Goal: Task Accomplishment & Management: Manage account settings

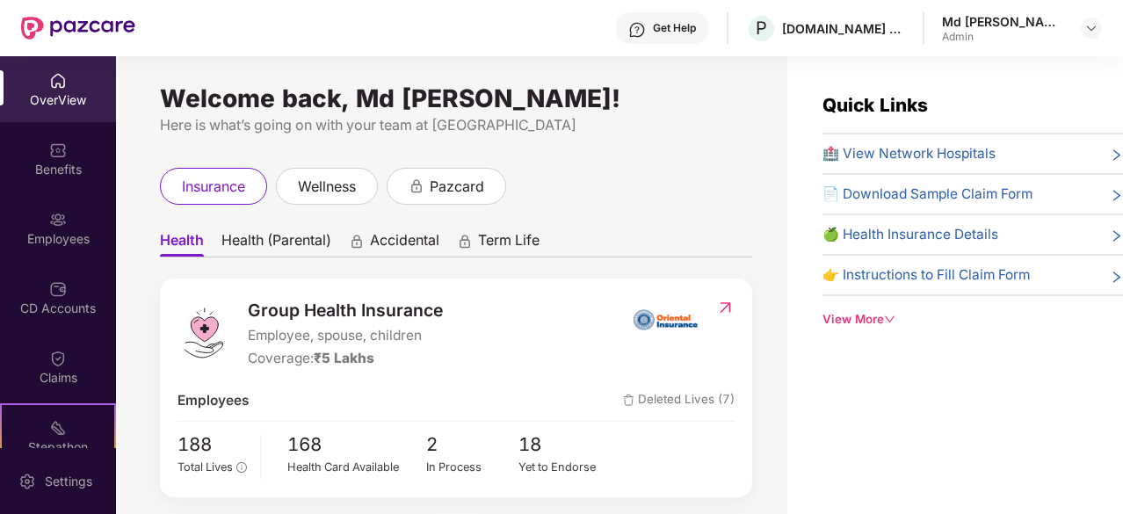
click at [79, 73] on div "OverView" at bounding box center [58, 89] width 116 height 66
click at [57, 198] on div "Employees" at bounding box center [58, 228] width 116 height 66
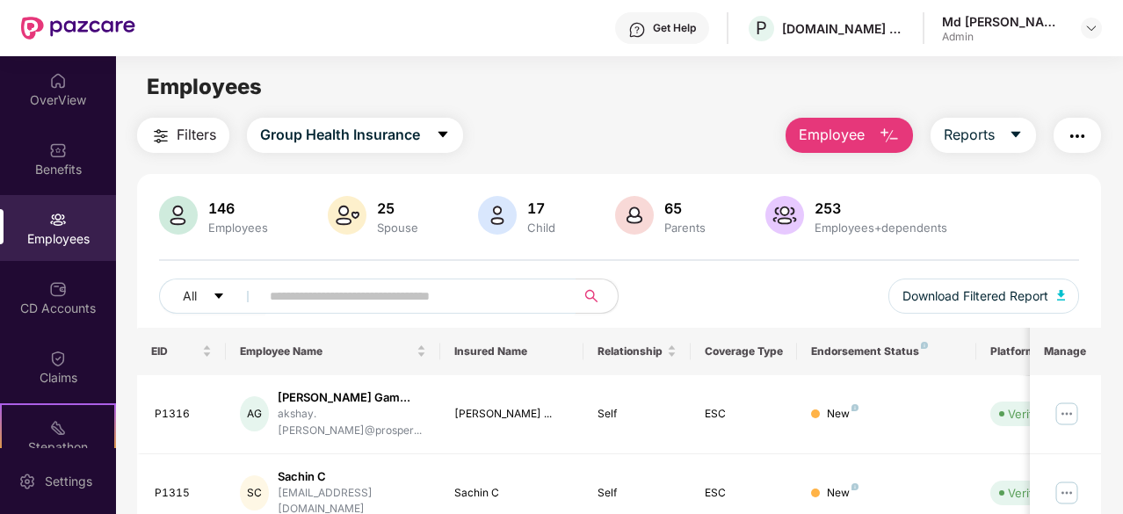
click at [348, 293] on input "text" at bounding box center [411, 296] width 282 height 26
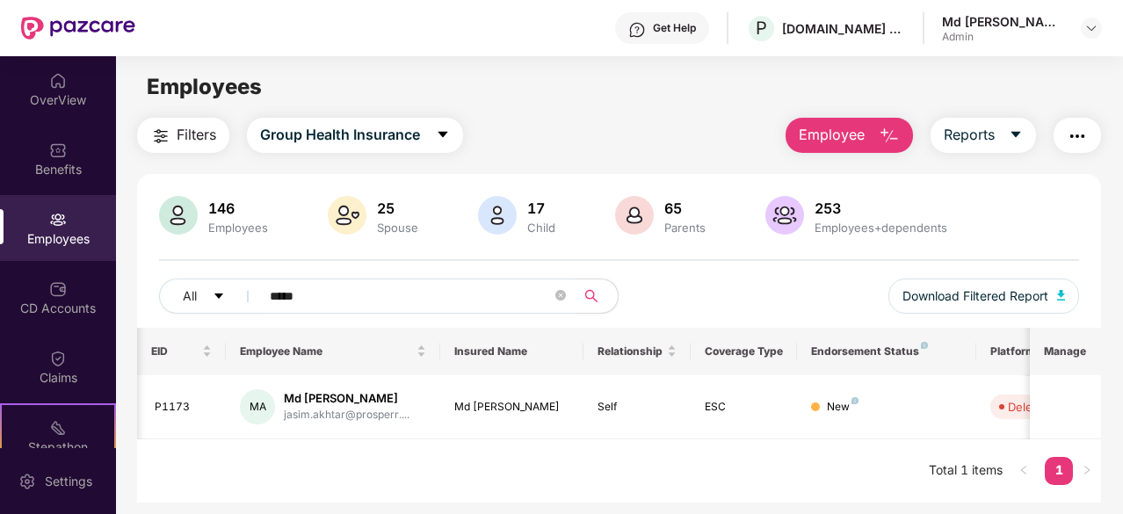
scroll to position [0, 176]
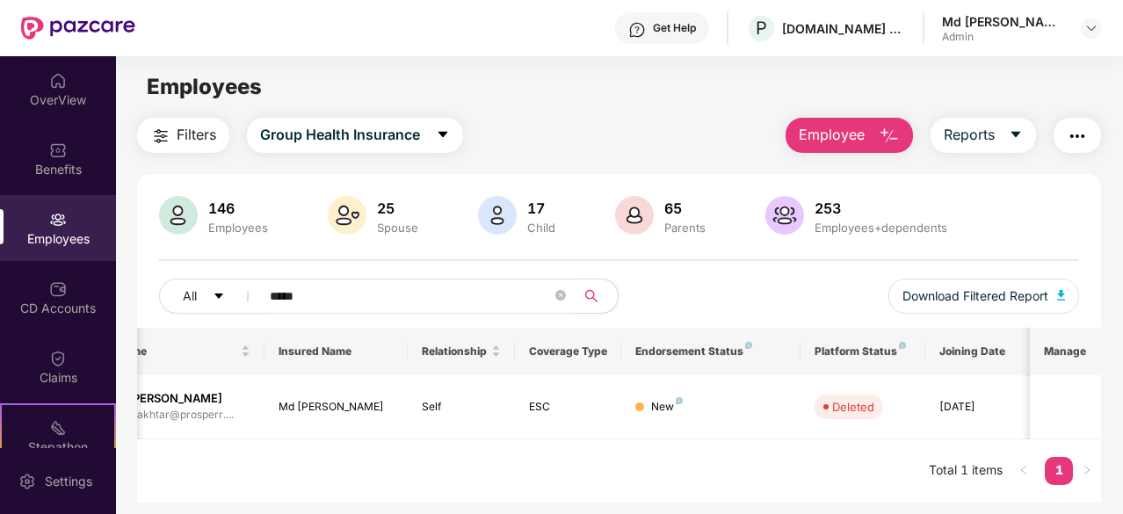
click at [341, 286] on input "*****" at bounding box center [411, 296] width 282 height 26
type input "*"
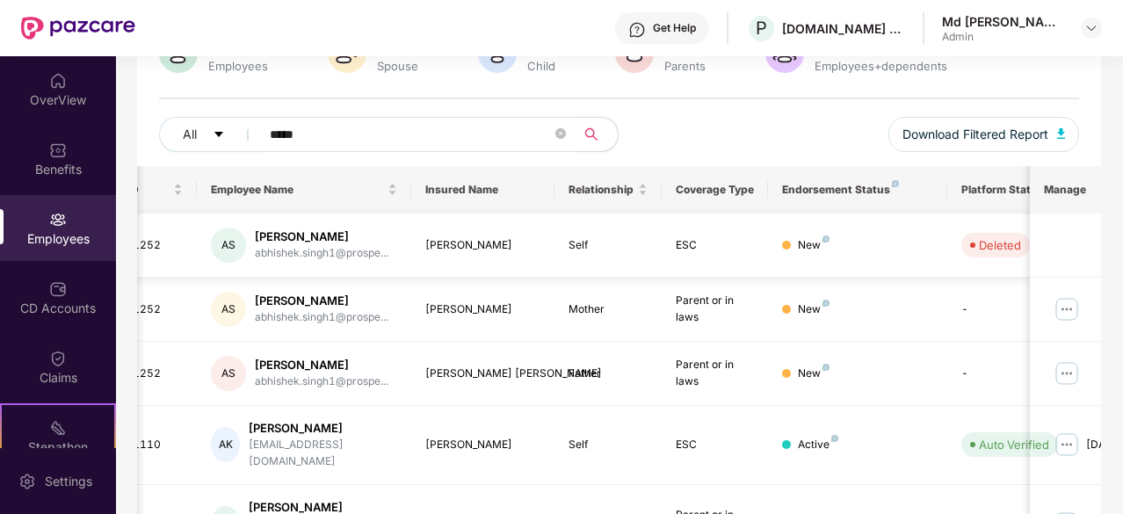
scroll to position [163, 0]
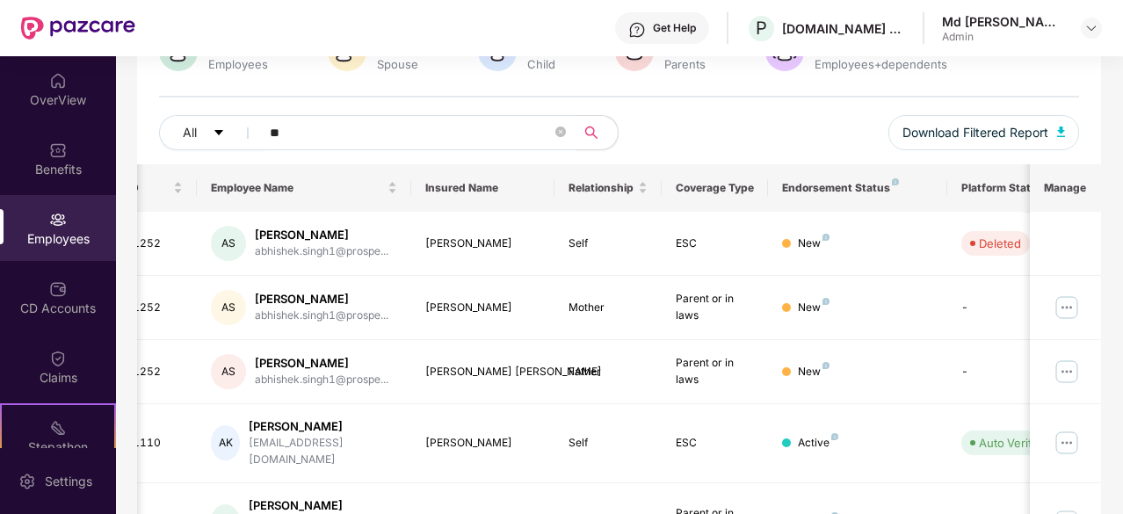
type input "*"
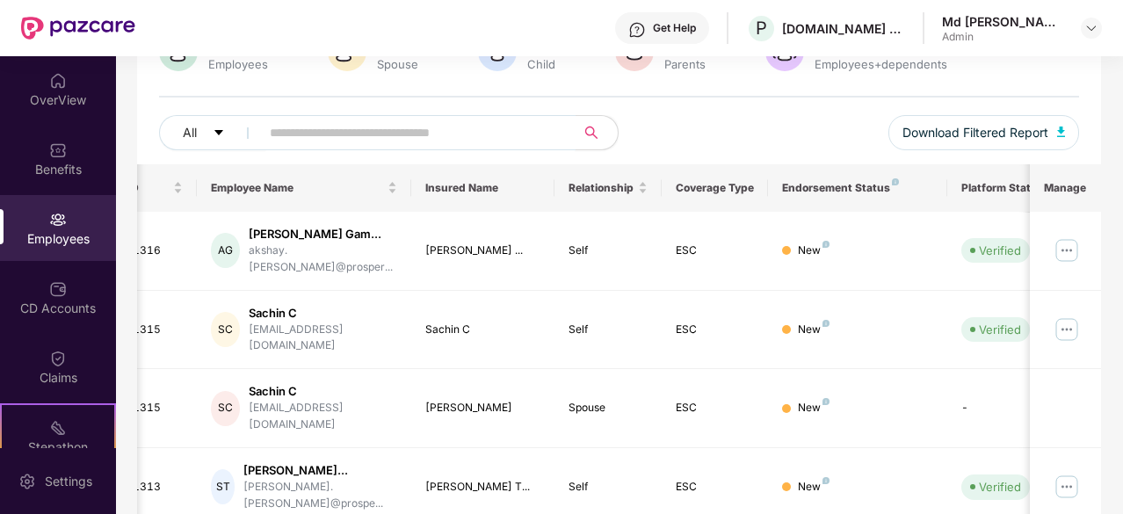
type input "*"
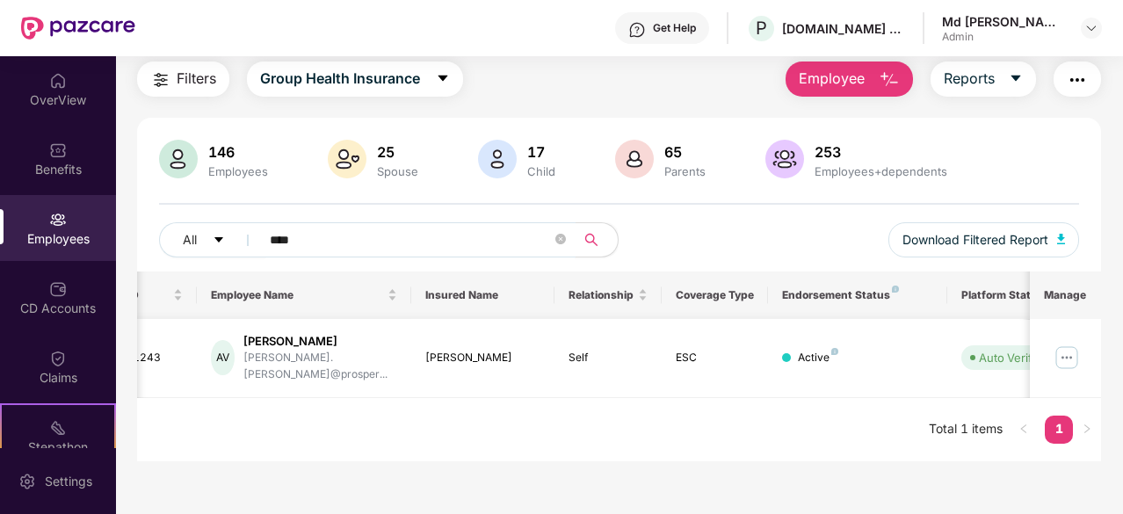
scroll to position [0, 176]
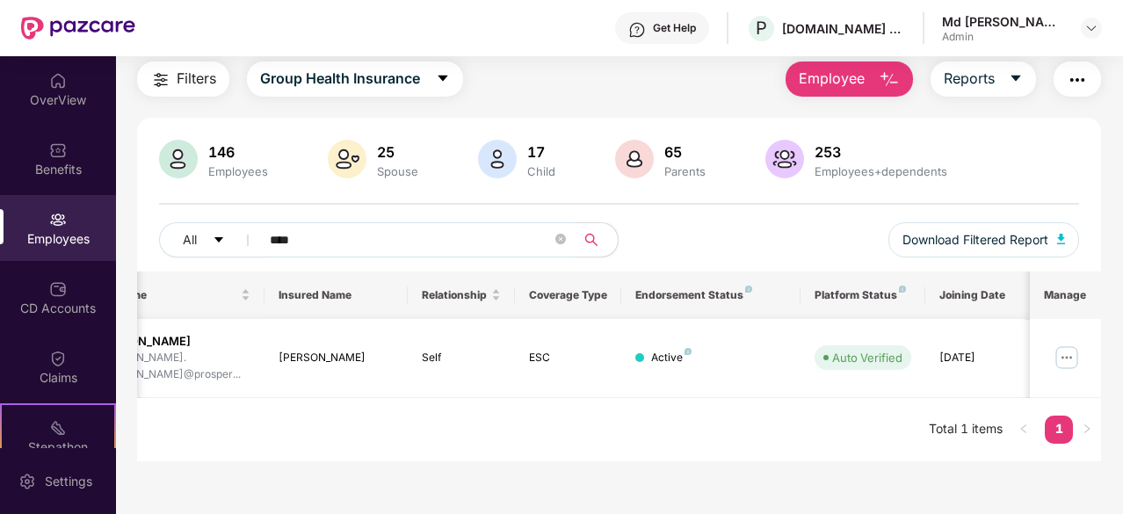
type input "****"
click at [1062, 346] on img at bounding box center [1067, 358] width 28 height 28
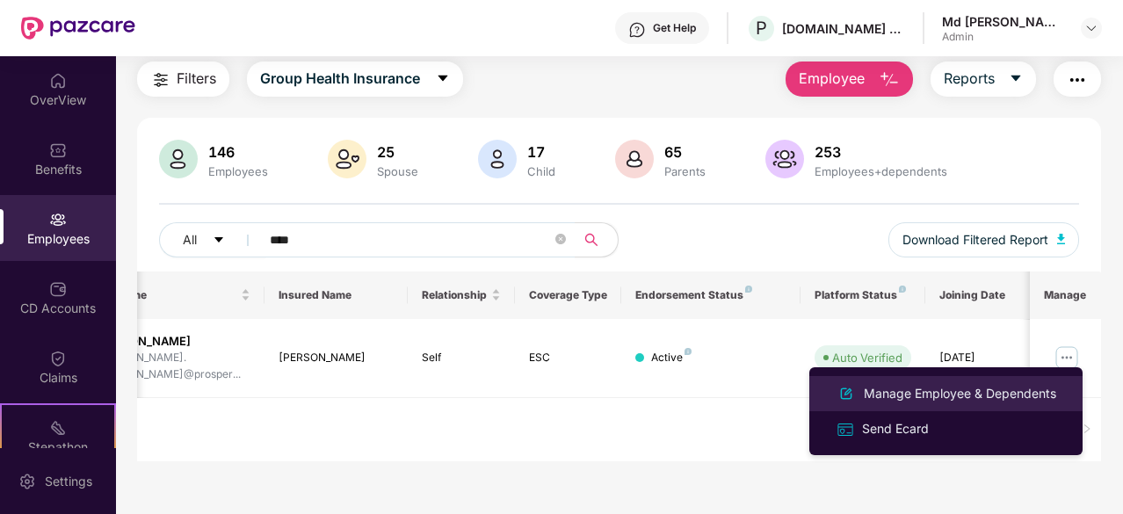
click at [947, 395] on div "Manage Employee & Dependents" at bounding box center [959, 393] width 199 height 19
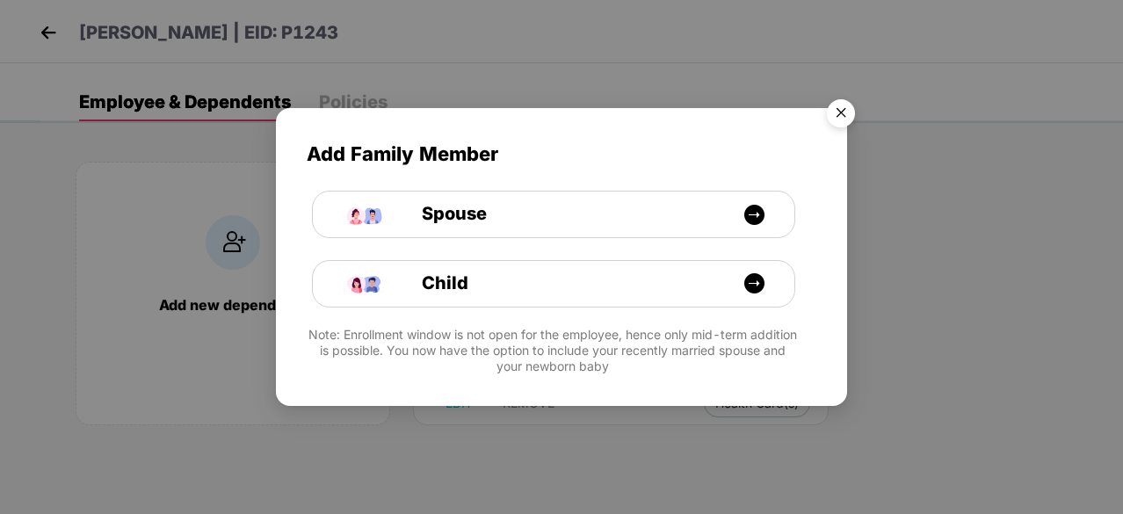
click at [849, 110] on img "Close" at bounding box center [840, 115] width 49 height 49
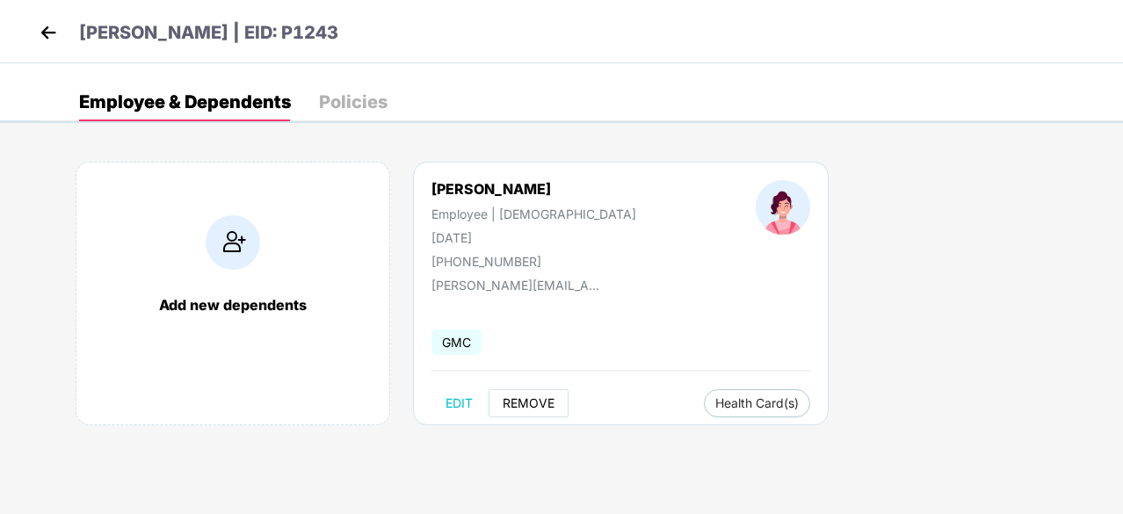
click at [518, 405] on span "REMOVE" at bounding box center [529, 403] width 52 height 14
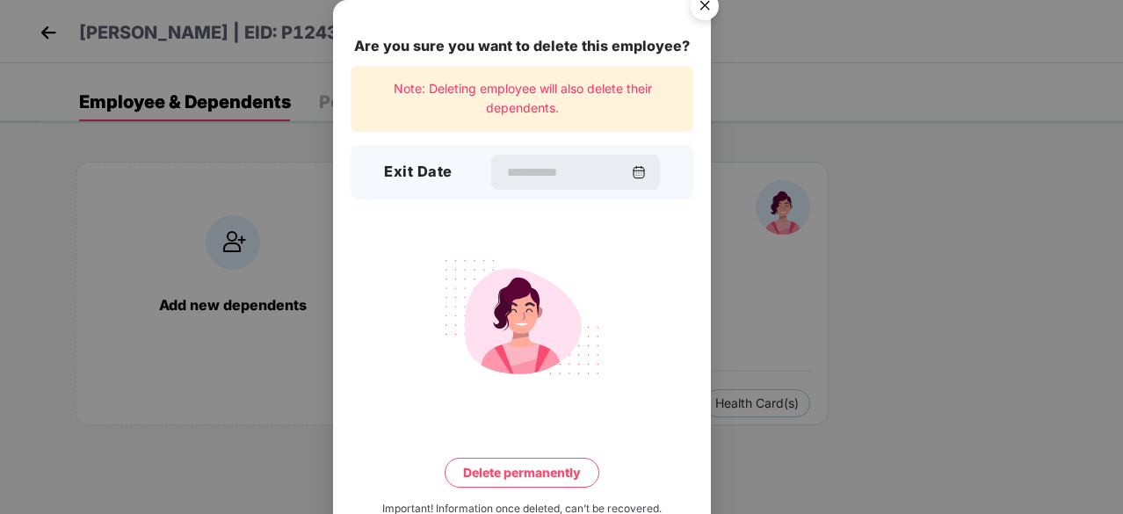
scroll to position [46, 0]
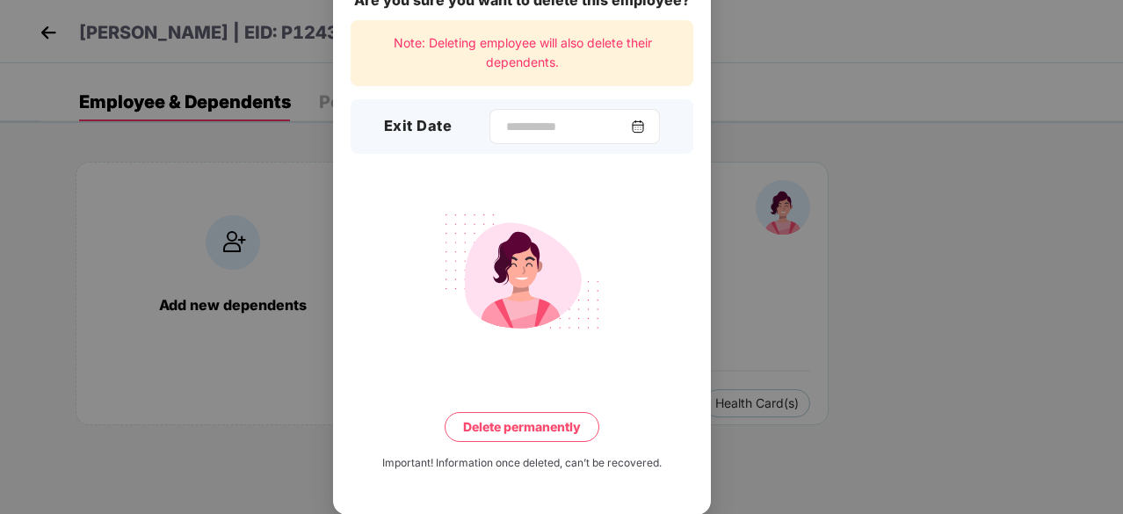
click at [645, 129] on img at bounding box center [638, 127] width 14 height 14
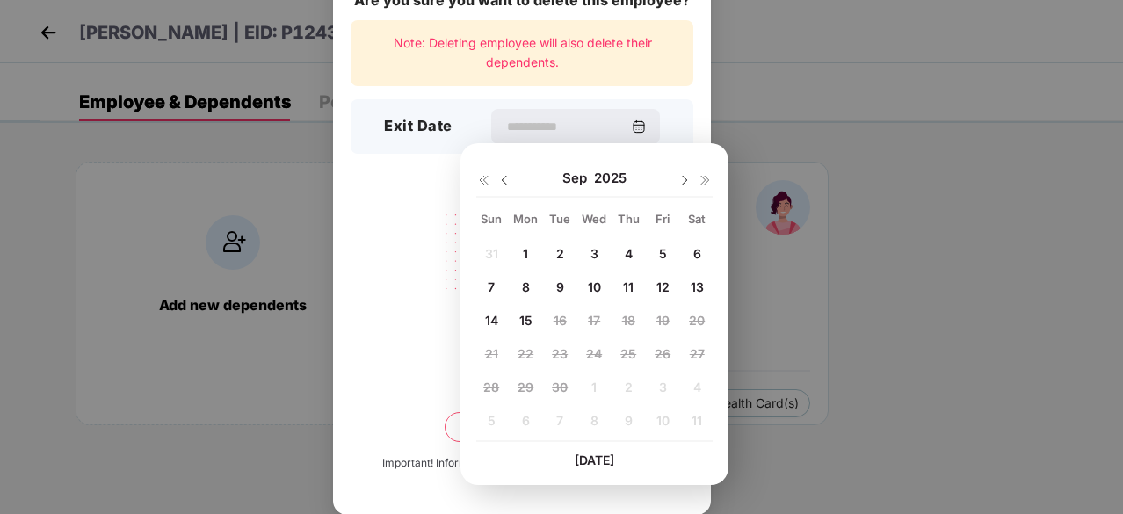
click at [505, 176] on img at bounding box center [504, 180] width 14 height 14
click at [487, 359] on span "17" at bounding box center [491, 353] width 12 height 15
type input "**********"
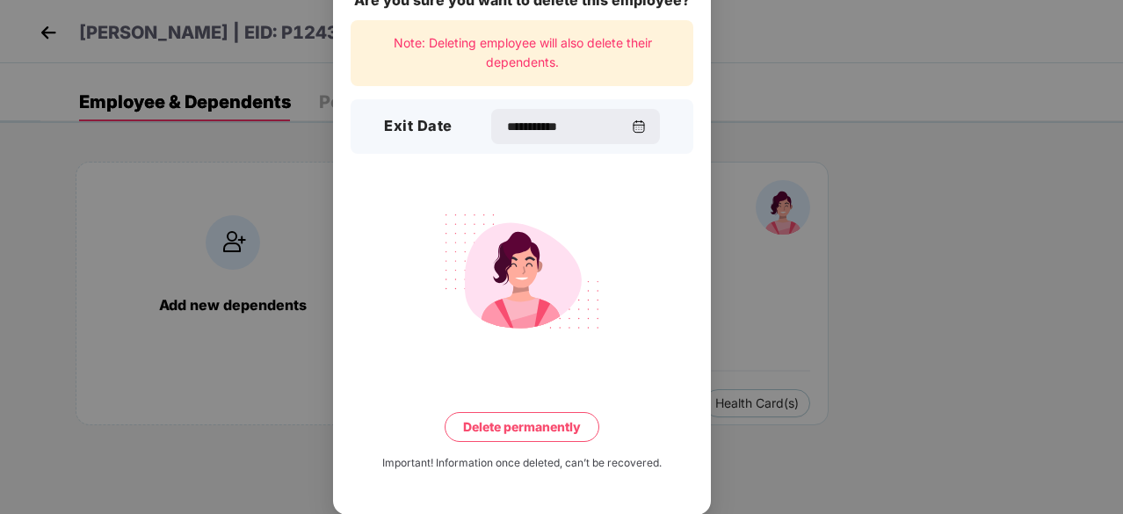
click at [503, 431] on button "Delete permanently" at bounding box center [522, 427] width 155 height 30
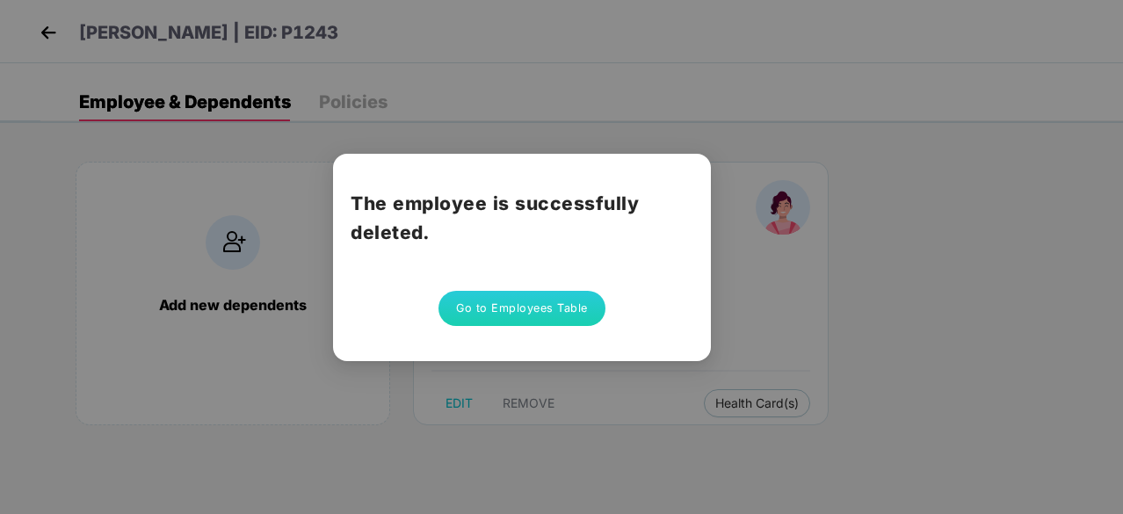
scroll to position [0, 0]
click at [736, 297] on div "The employee is successfully deleted. Go to Employees Table" at bounding box center [561, 257] width 1123 height 514
click at [558, 310] on button "Go to Employees Table" at bounding box center [521, 308] width 167 height 35
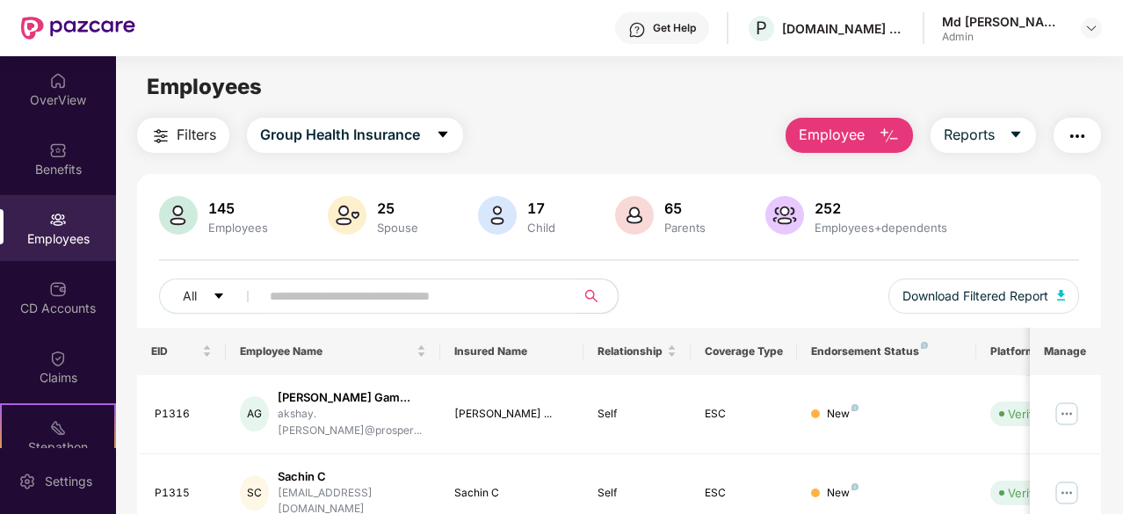
click at [308, 291] on input "text" at bounding box center [411, 296] width 282 height 26
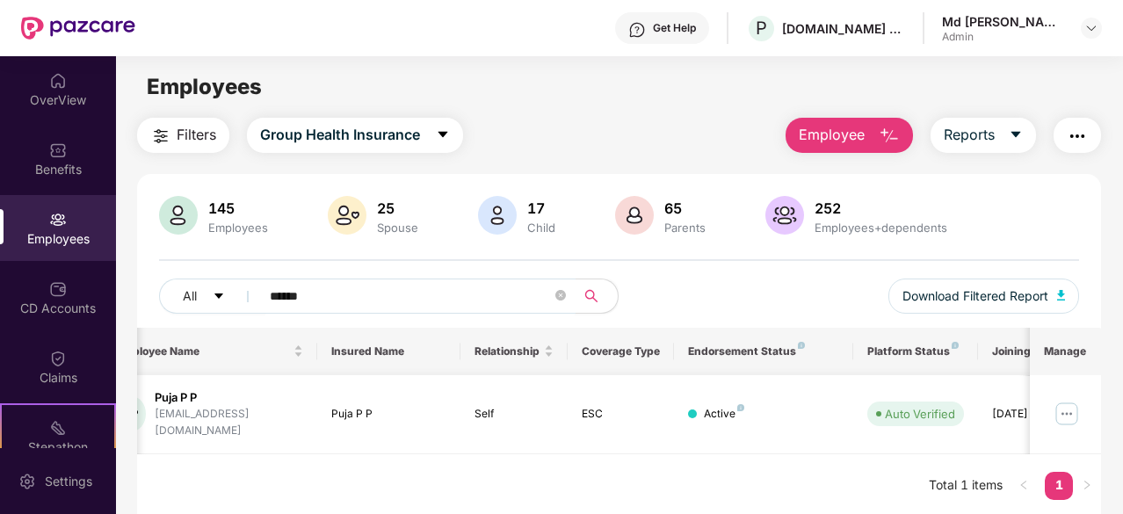
scroll to position [0, 124]
type input "******"
click at [1067, 400] on img at bounding box center [1067, 414] width 28 height 28
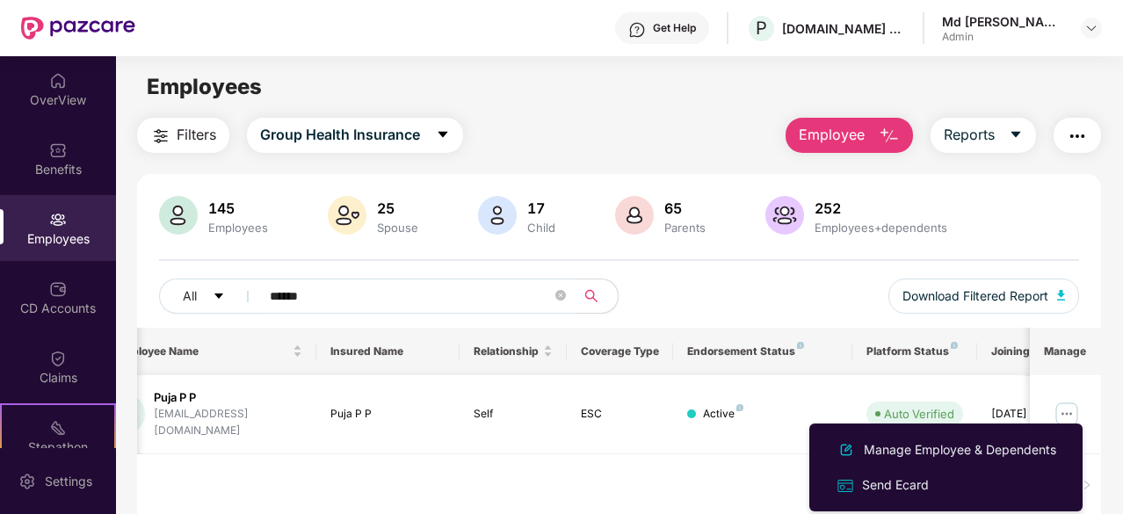
click at [1067, 400] on img at bounding box center [1067, 414] width 28 height 28
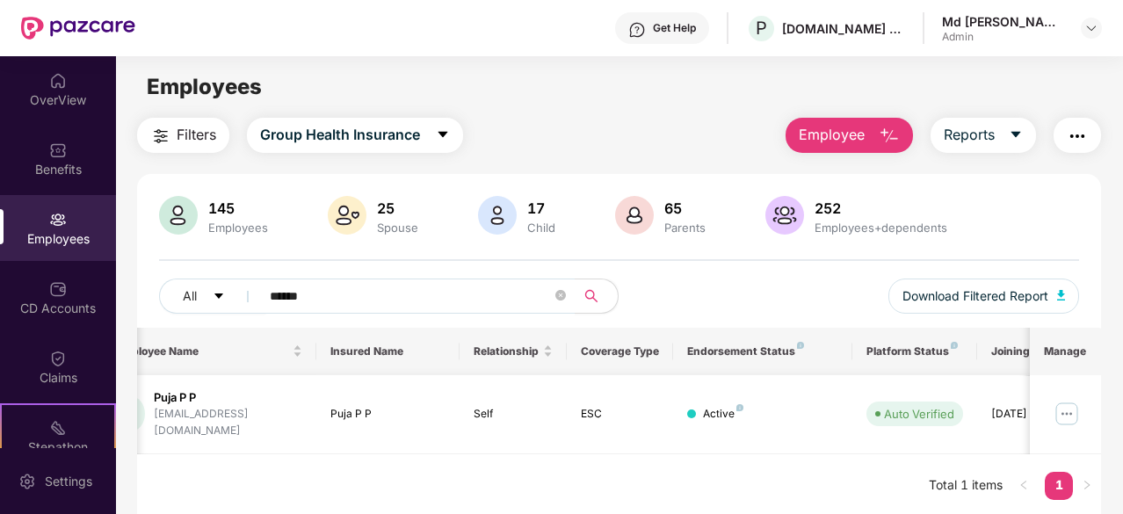
click at [1076, 408] on img at bounding box center [1067, 414] width 28 height 28
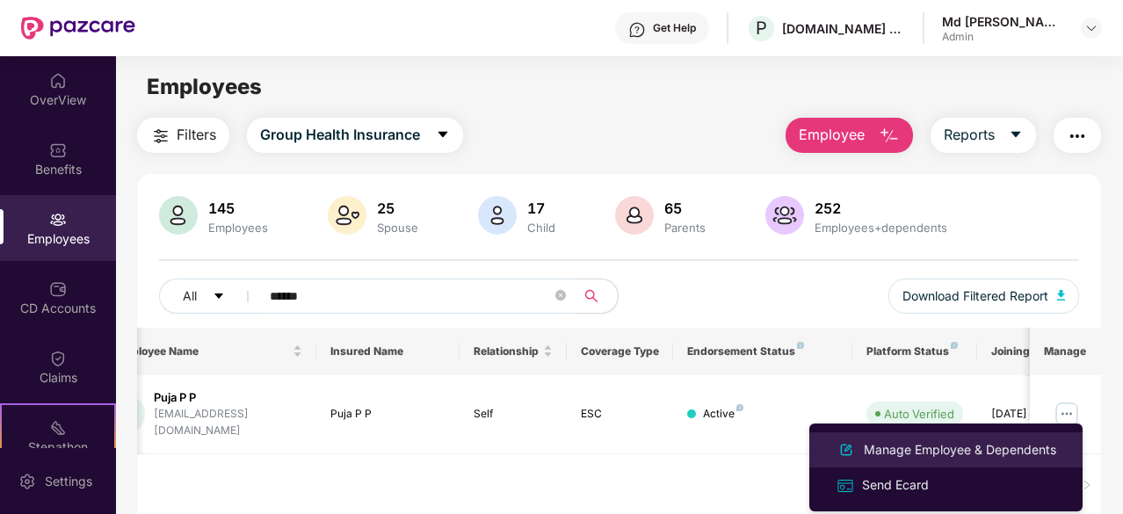
click at [958, 444] on div "Manage Employee & Dependents" at bounding box center [959, 449] width 199 height 19
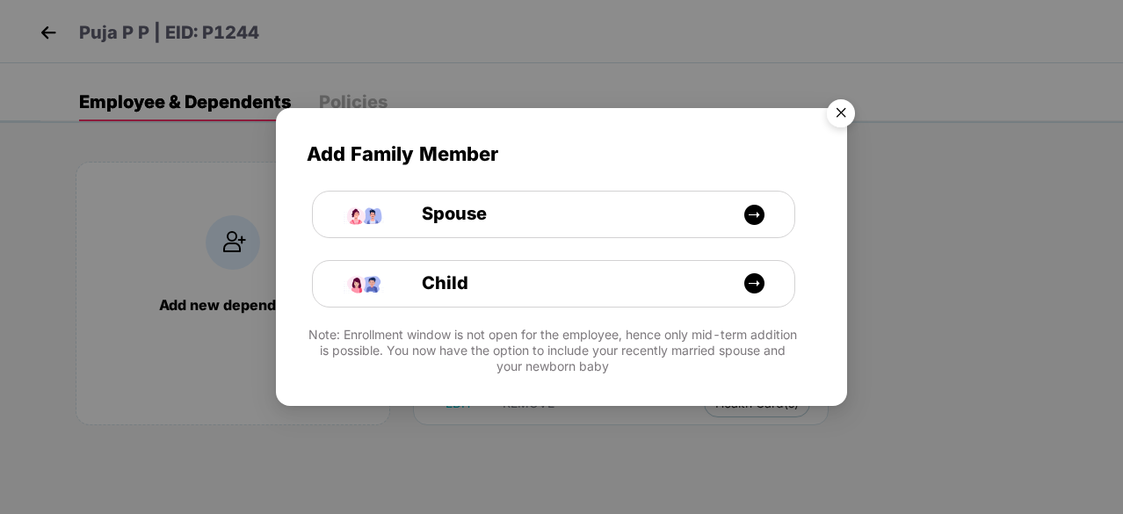
click at [838, 118] on img "Close" at bounding box center [840, 115] width 49 height 49
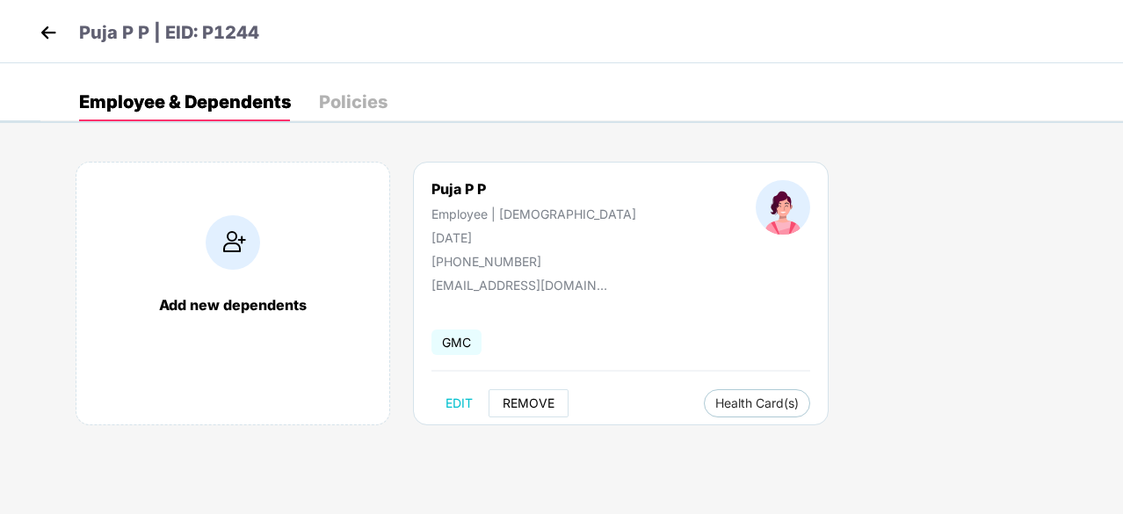
click at [518, 405] on span "REMOVE" at bounding box center [529, 403] width 52 height 14
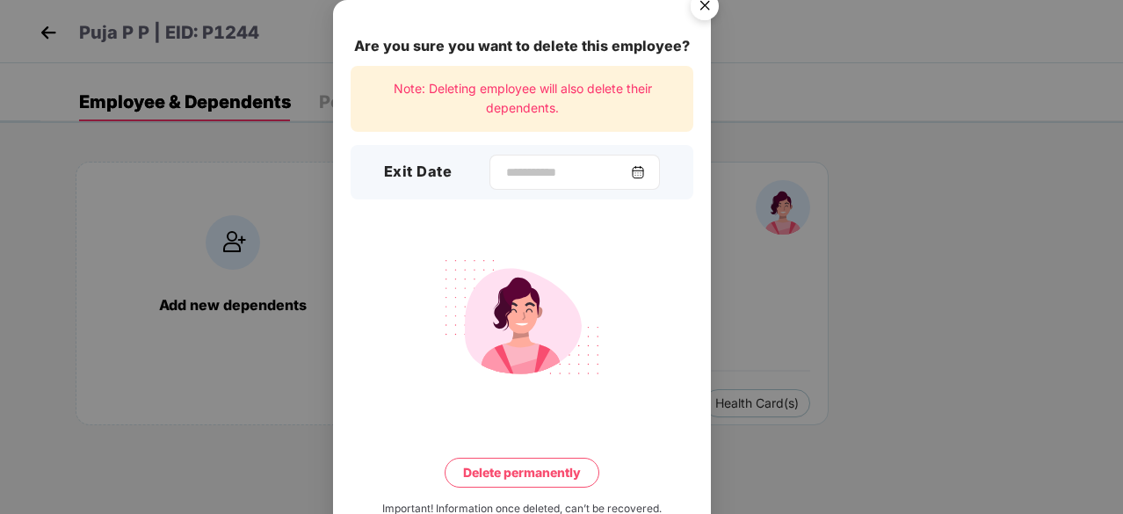
click at [653, 179] on div at bounding box center [574, 172] width 170 height 35
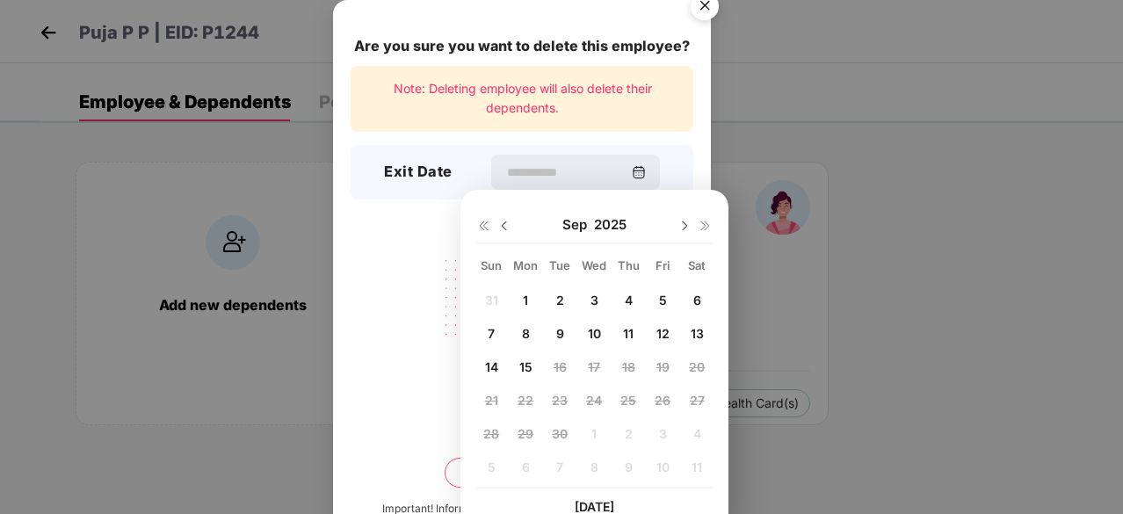
click at [503, 231] on img at bounding box center [504, 226] width 14 height 14
click at [491, 402] on span "17" at bounding box center [491, 400] width 12 height 15
type input "**********"
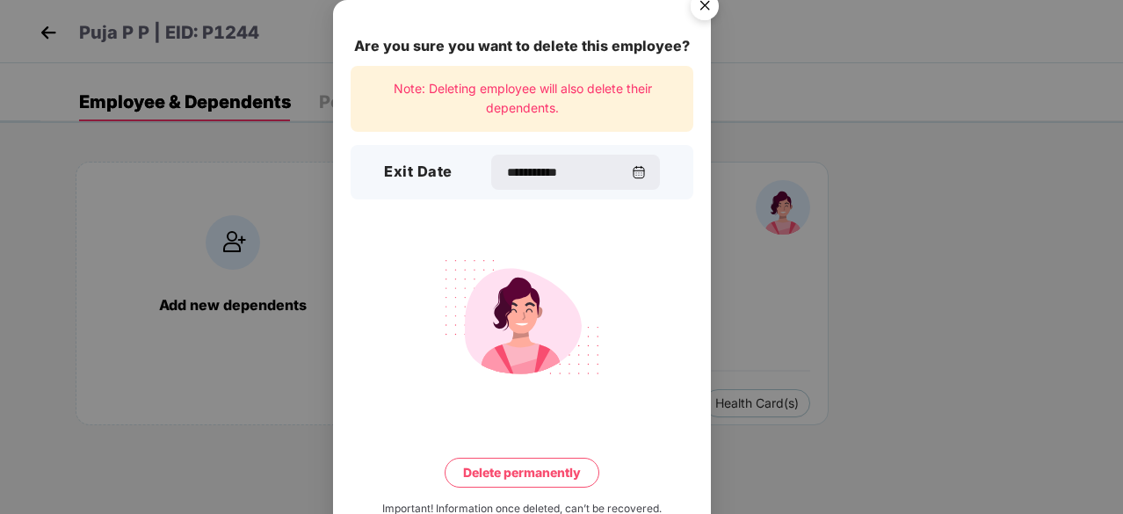
click at [487, 477] on button "Delete permanently" at bounding box center [522, 473] width 155 height 30
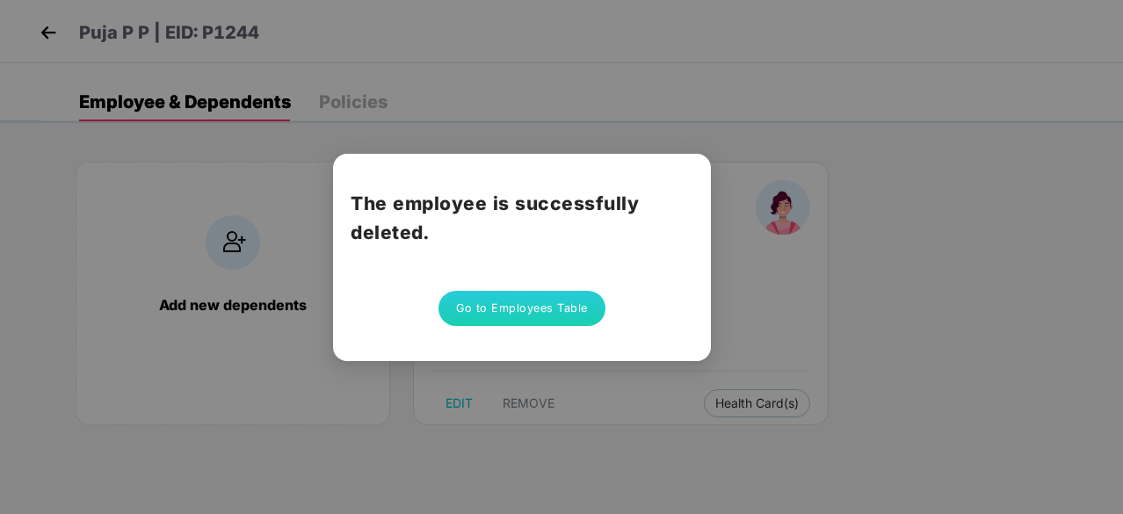
click at [795, 243] on div "The employee is successfully deleted. Go to Employees Table" at bounding box center [561, 257] width 1123 height 514
click at [508, 315] on button "Go to Employees Table" at bounding box center [521, 308] width 167 height 35
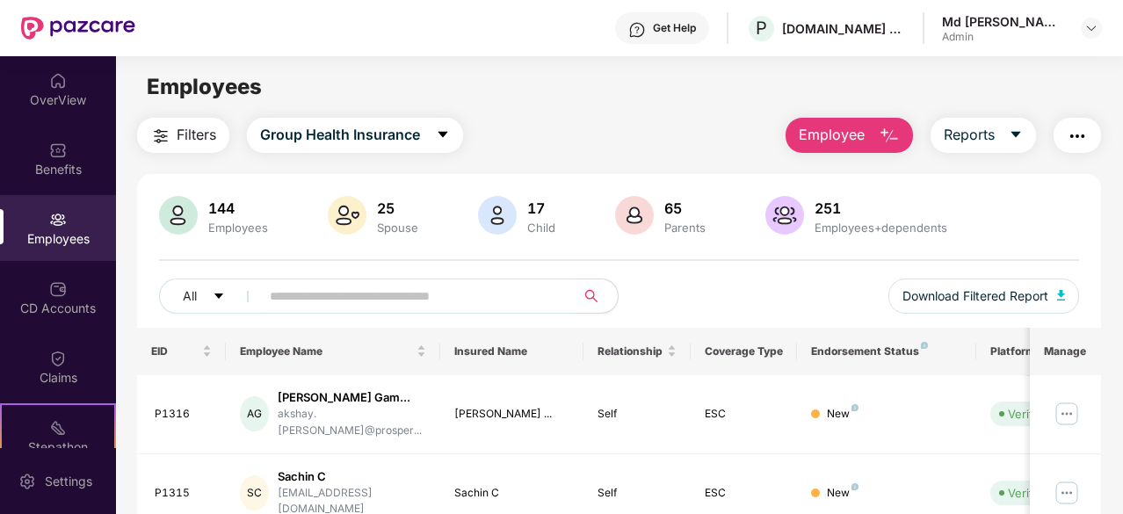
click at [354, 301] on input "text" at bounding box center [411, 296] width 282 height 26
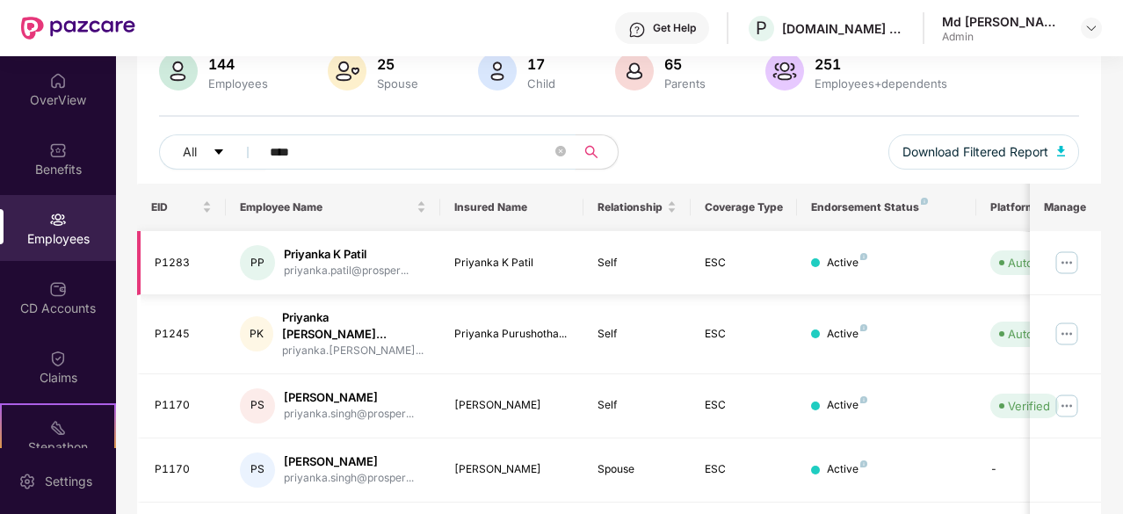
scroll to position [149, 0]
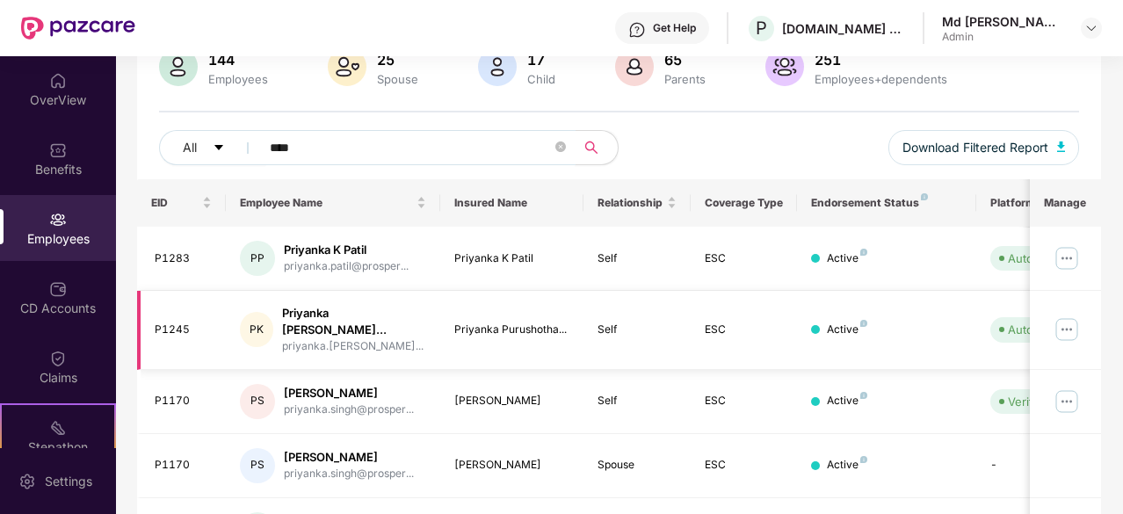
type input "****"
click at [1063, 328] on img at bounding box center [1067, 329] width 28 height 28
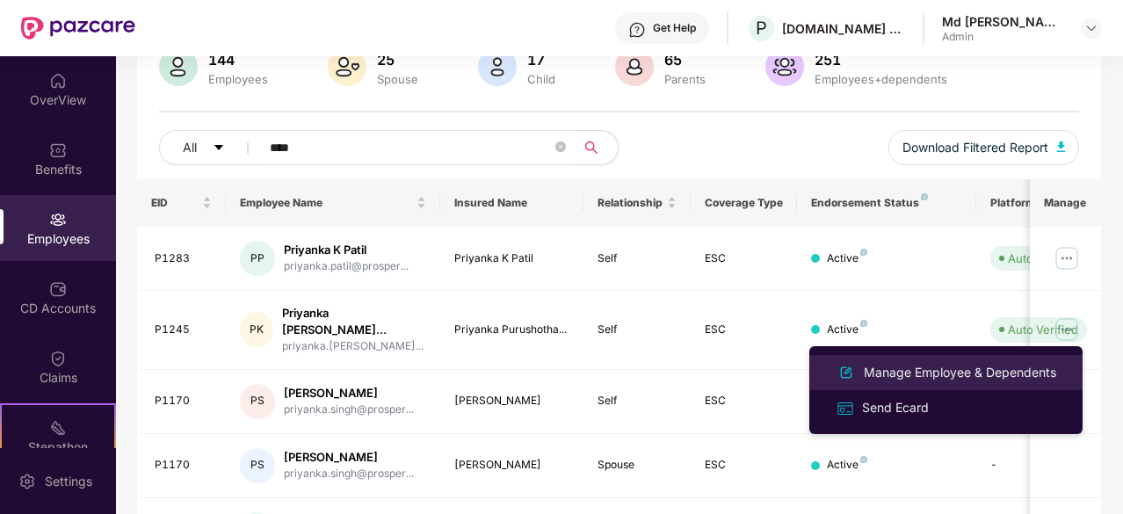
click at [905, 373] on div "Manage Employee & Dependents" at bounding box center [959, 372] width 199 height 19
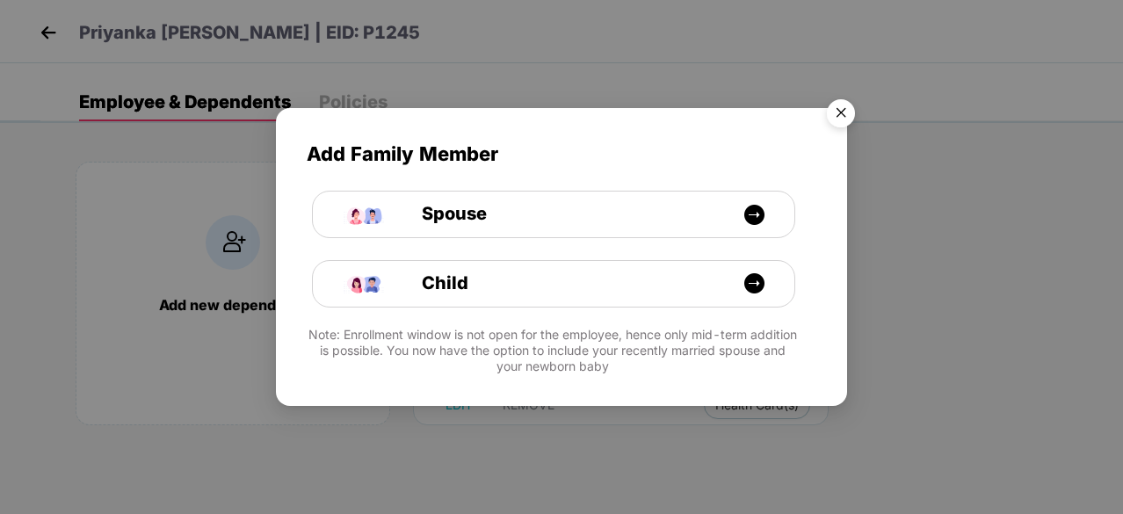
click at [849, 113] on img "Close" at bounding box center [840, 115] width 49 height 49
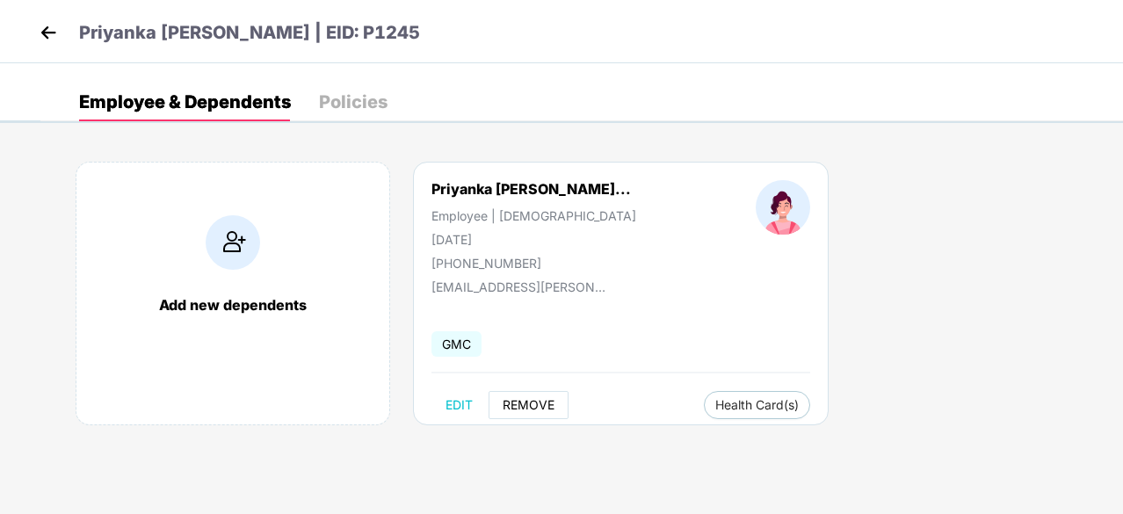
click at [535, 408] on span "REMOVE" at bounding box center [529, 405] width 52 height 14
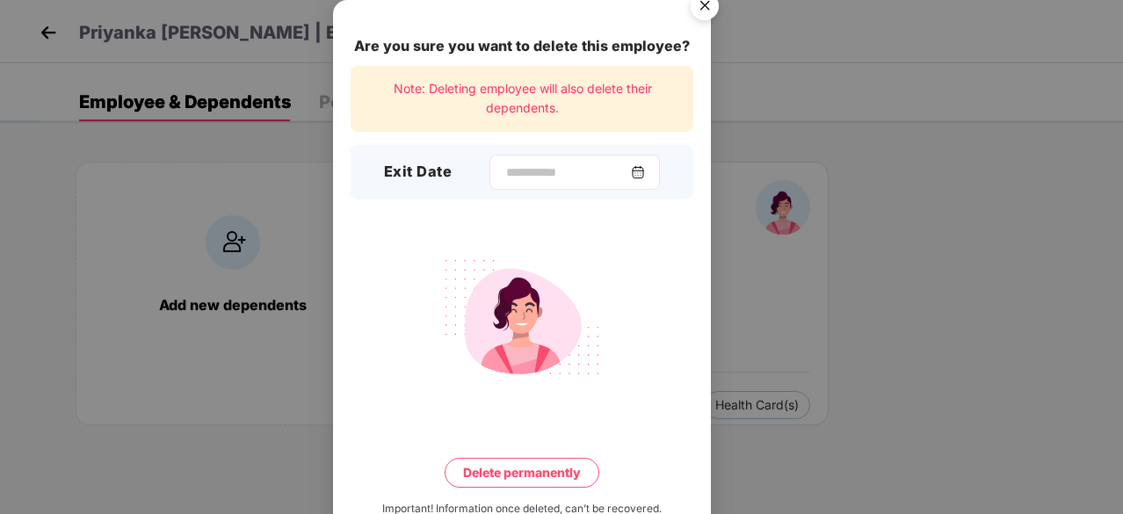
click at [642, 177] on img at bounding box center [638, 172] width 14 height 14
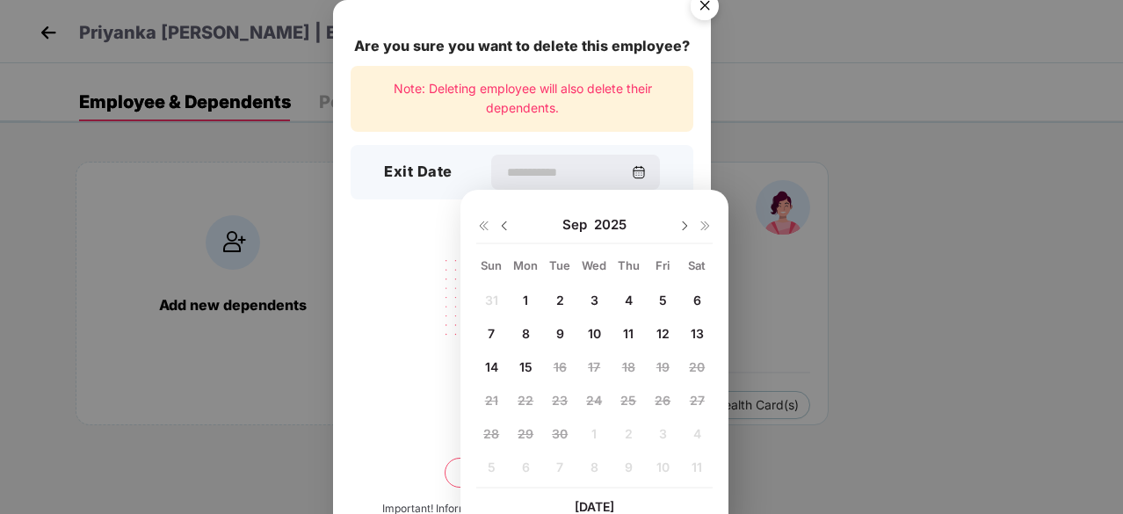
click at [505, 227] on img at bounding box center [504, 226] width 14 height 14
click at [488, 393] on span "17" at bounding box center [491, 400] width 12 height 15
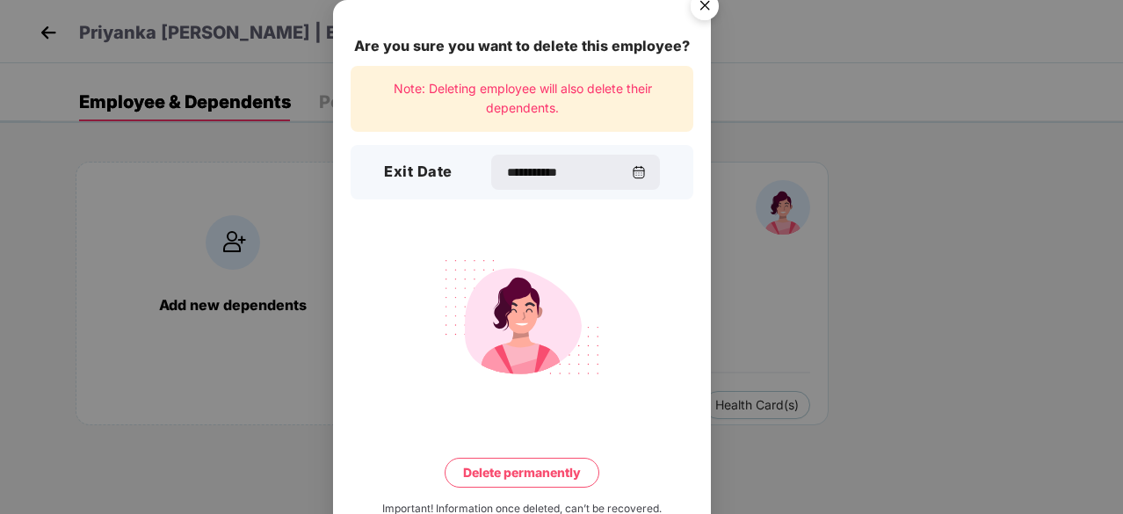
type input "**********"
click at [511, 476] on button "Delete permanently" at bounding box center [522, 473] width 155 height 30
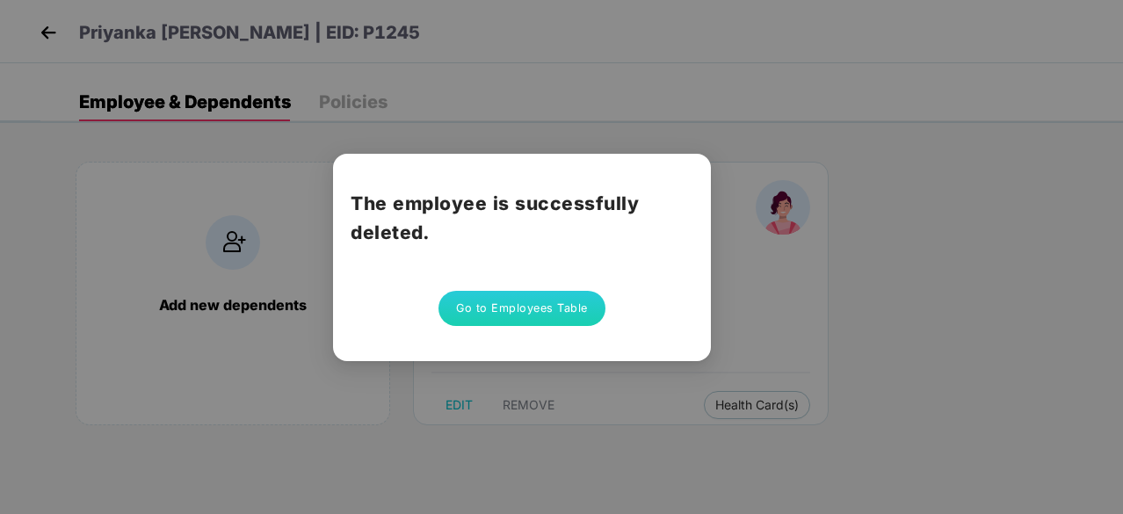
click at [500, 314] on button "Go to Employees Table" at bounding box center [521, 308] width 167 height 35
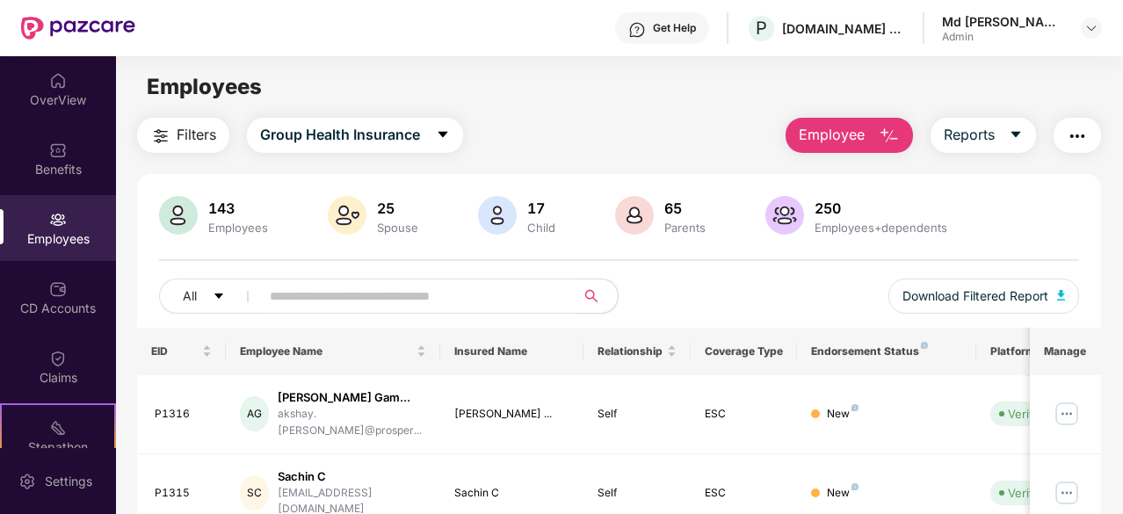
click at [343, 297] on input "text" at bounding box center [411, 296] width 282 height 26
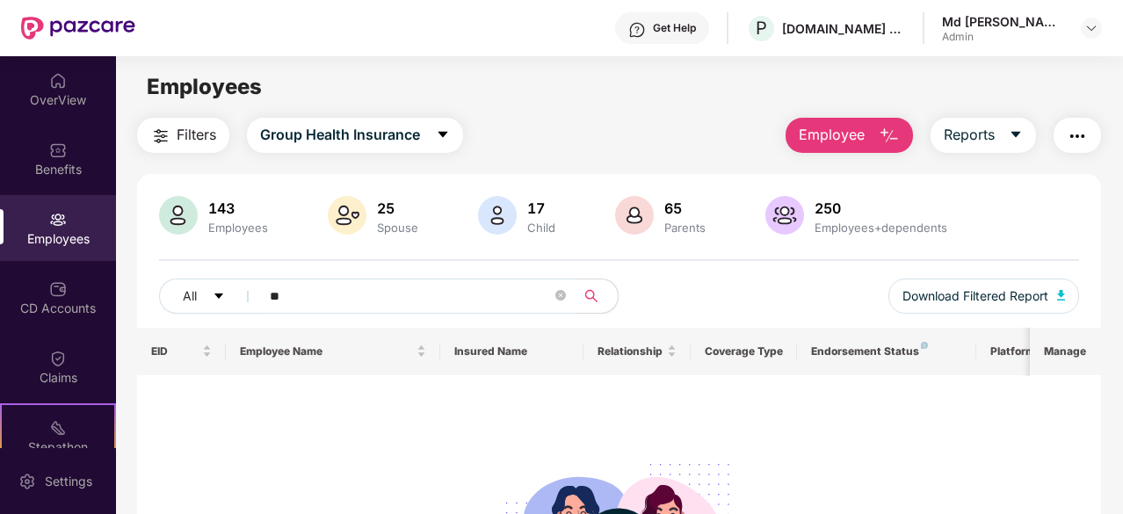
type input "*"
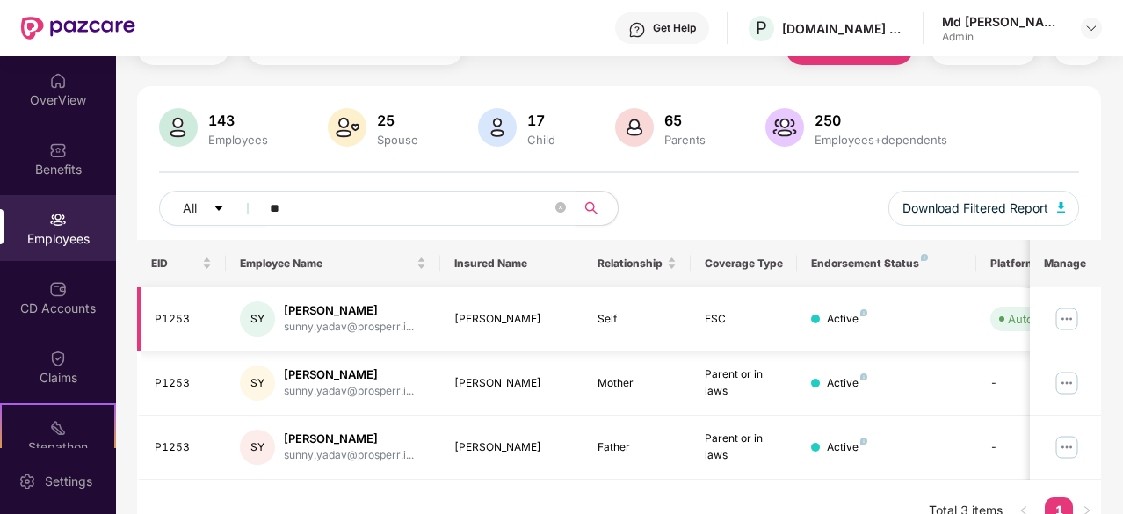
type input "*"
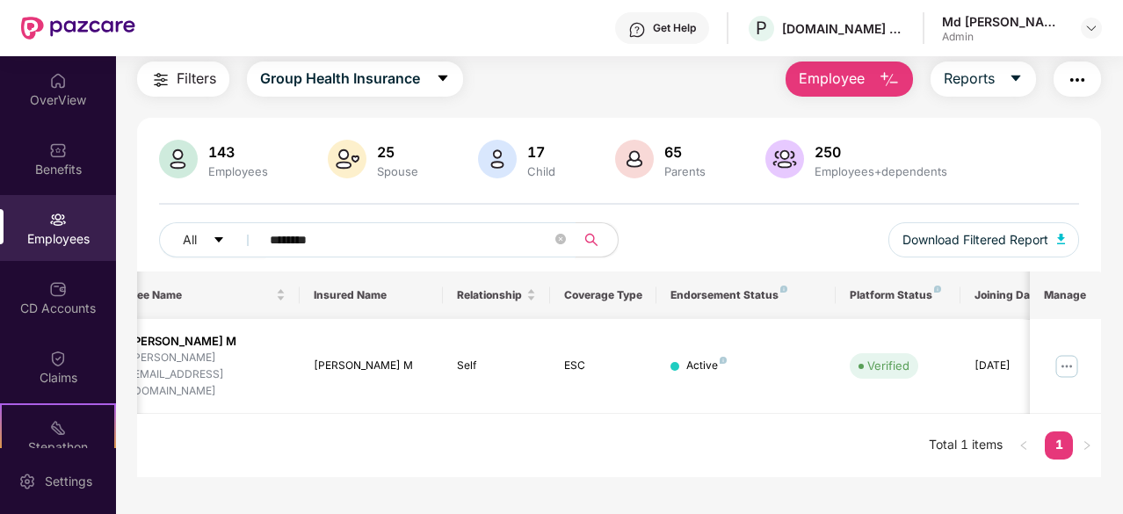
scroll to position [0, 176]
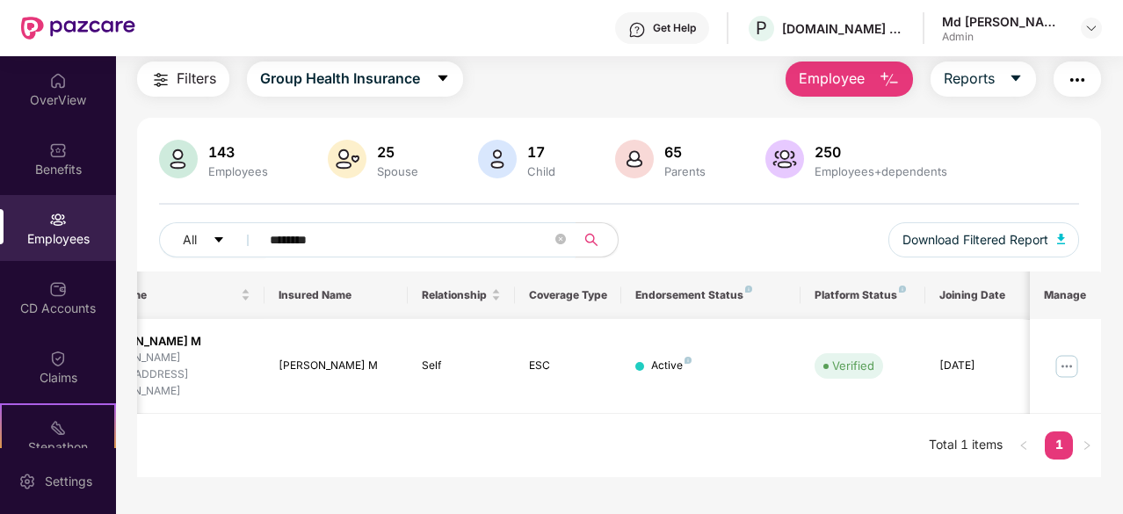
type input "********"
click at [1056, 352] on img at bounding box center [1067, 366] width 28 height 28
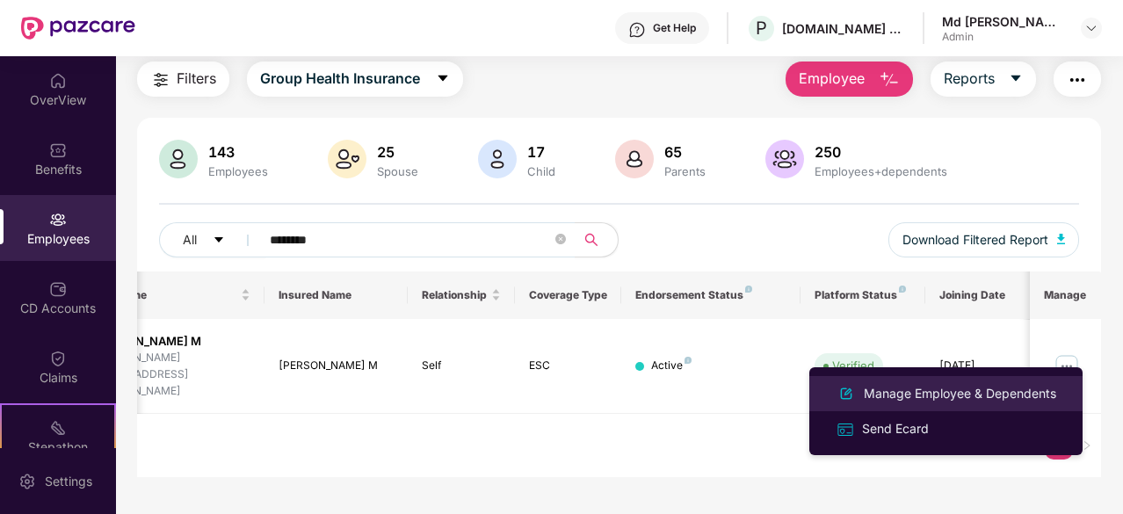
click at [956, 393] on div "Manage Employee & Dependents" at bounding box center [959, 393] width 199 height 19
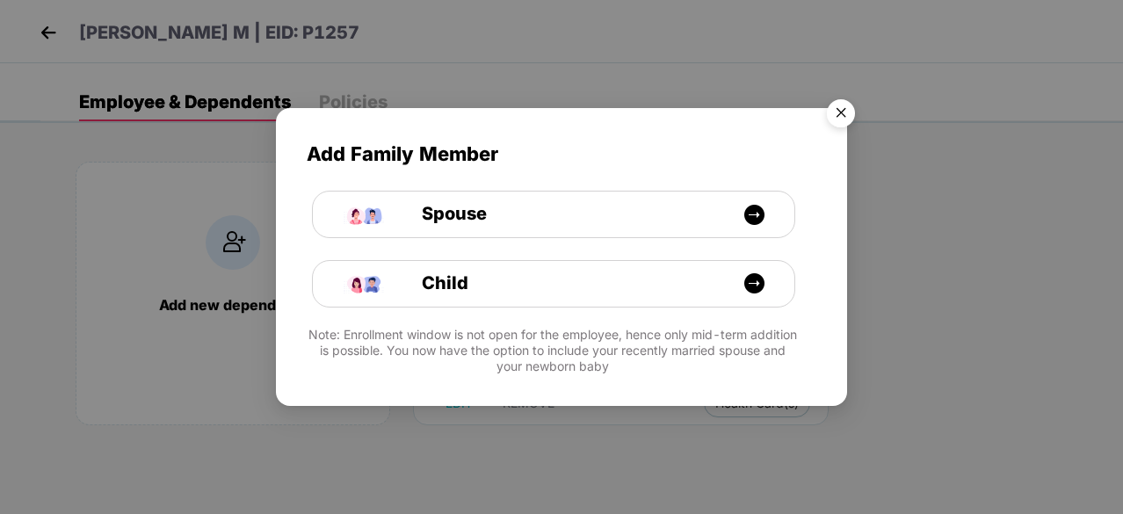
click at [844, 119] on img "Close" at bounding box center [840, 115] width 49 height 49
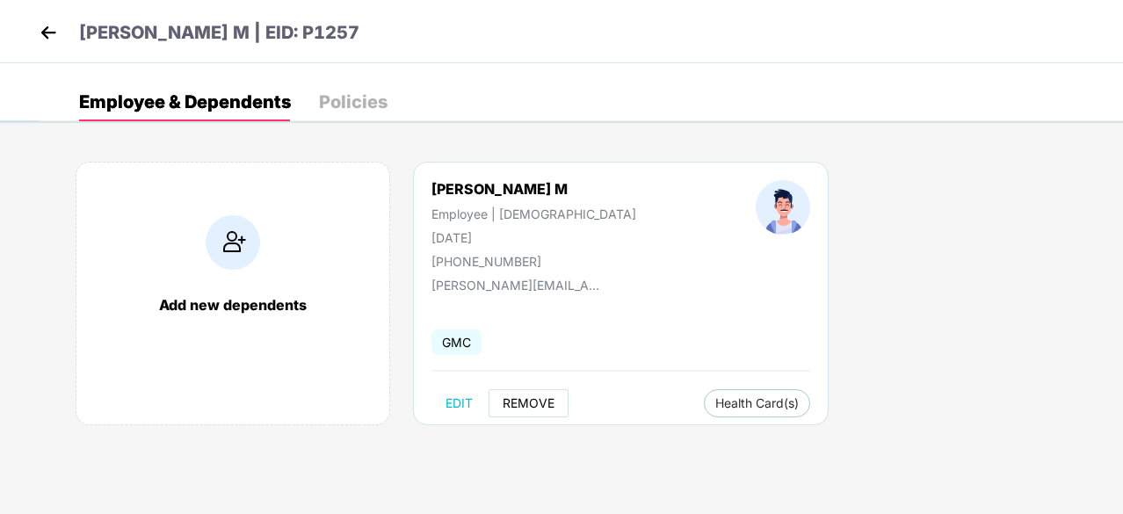
click at [533, 407] on span "REMOVE" at bounding box center [529, 403] width 52 height 14
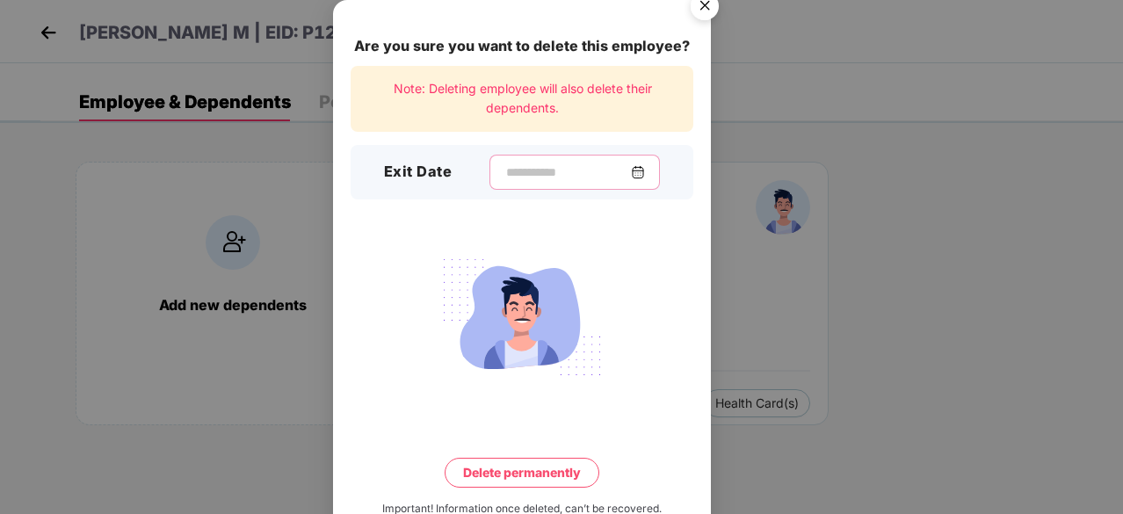
click at [568, 178] on input at bounding box center [567, 172] width 127 height 18
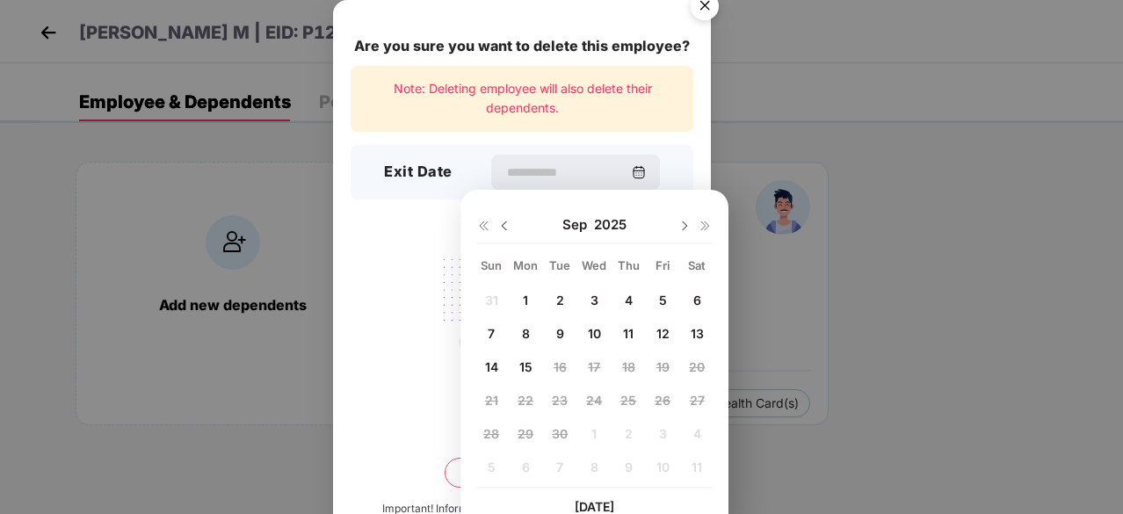
click at [502, 226] on img at bounding box center [504, 226] width 14 height 14
click at [484, 401] on div "17" at bounding box center [491, 400] width 26 height 26
type input "**********"
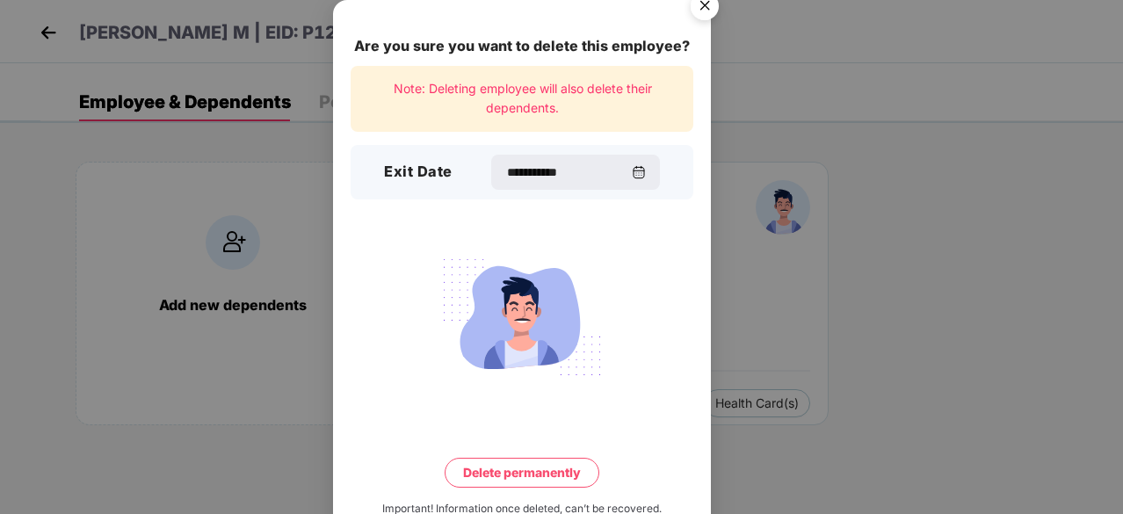
click at [516, 463] on button "Delete permanently" at bounding box center [522, 473] width 155 height 30
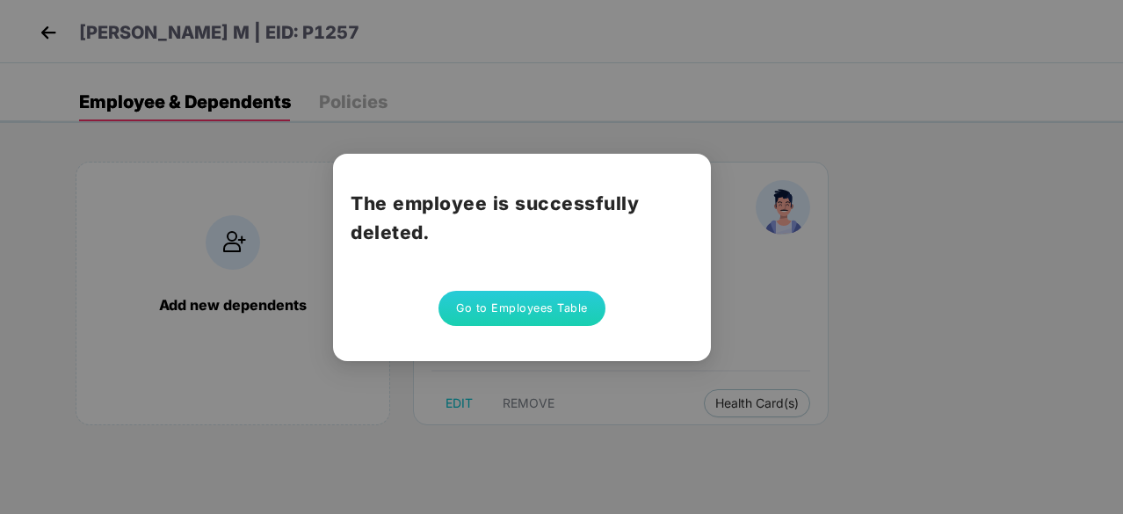
click at [547, 310] on button "Go to Employees Table" at bounding box center [521, 308] width 167 height 35
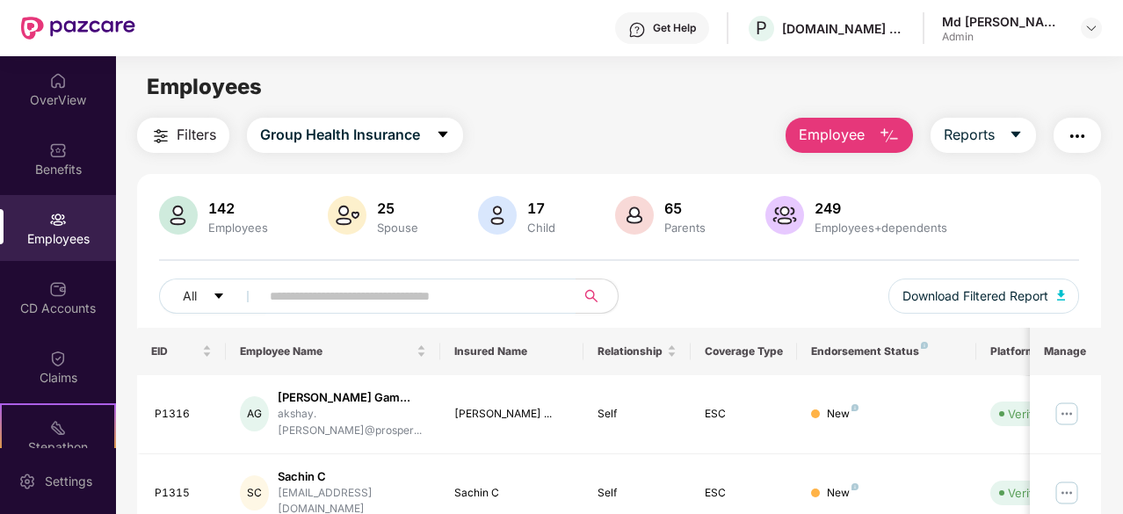
click at [342, 295] on input "text" at bounding box center [411, 296] width 282 height 26
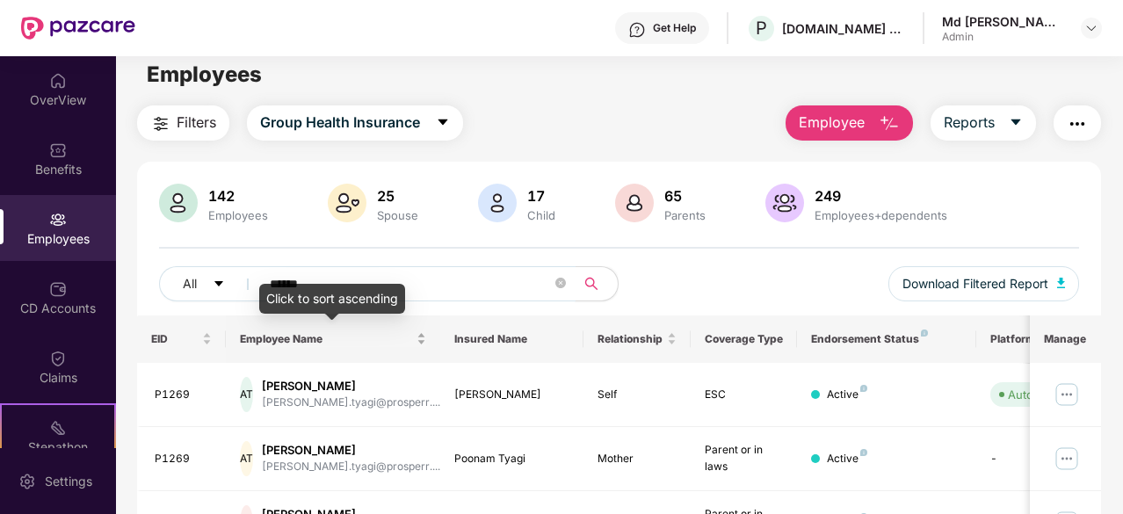
scroll to position [114, 0]
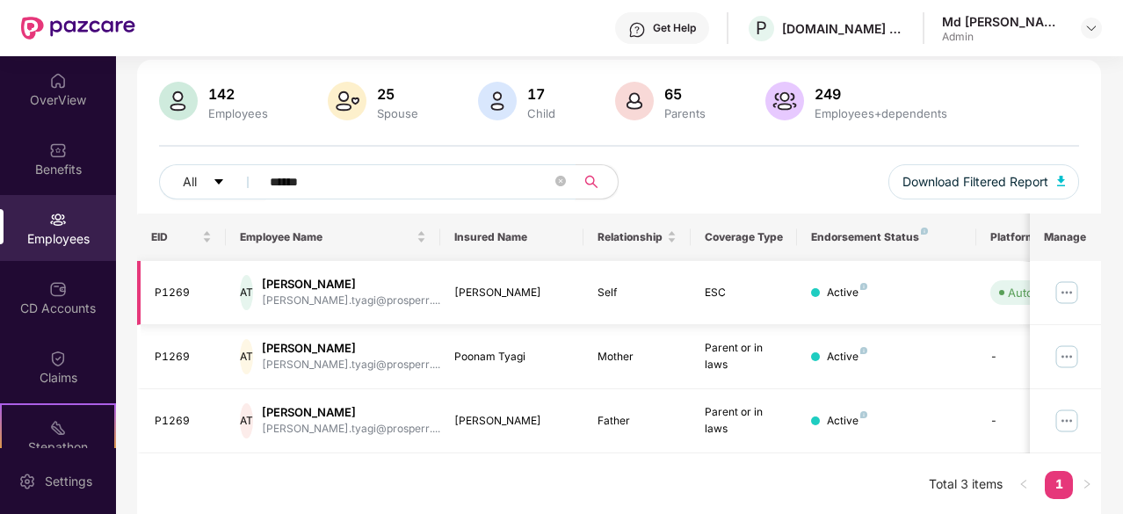
type input "******"
click at [1070, 286] on img at bounding box center [1067, 293] width 28 height 28
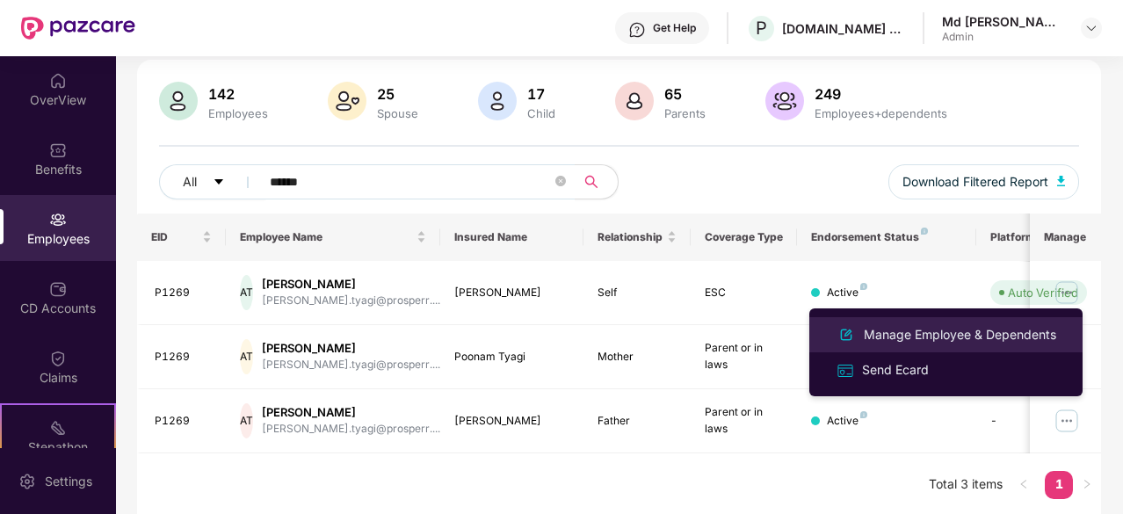
click at [898, 340] on div "Manage Employee & Dependents" at bounding box center [959, 334] width 199 height 19
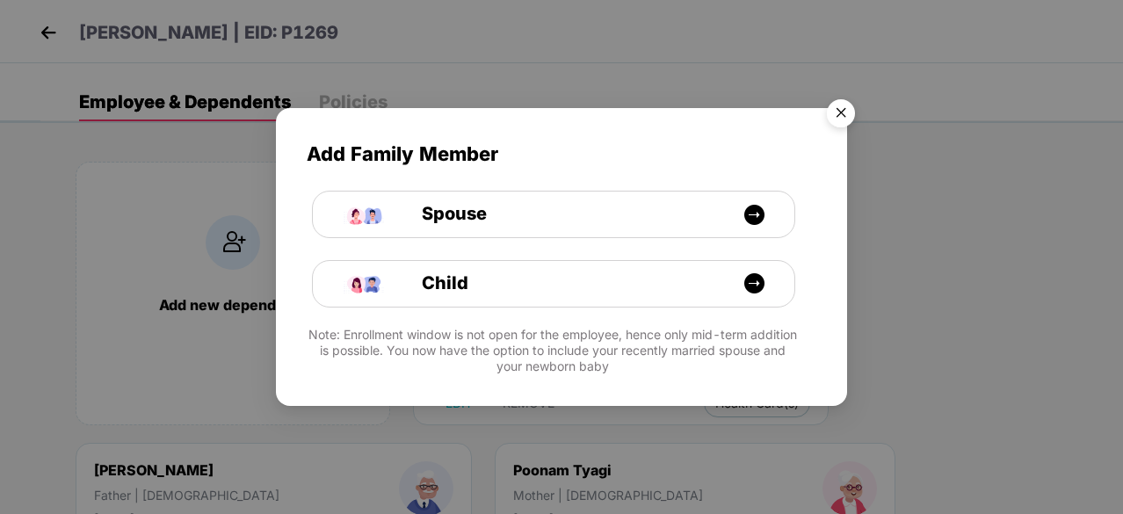
click at [839, 105] on img "Close" at bounding box center [840, 115] width 49 height 49
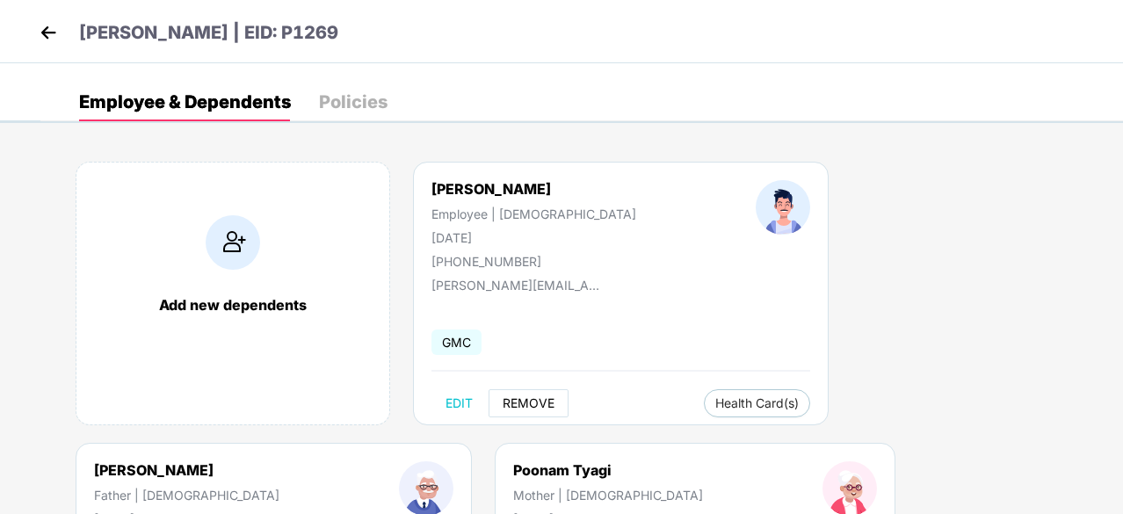
click at [528, 409] on span "REMOVE" at bounding box center [529, 403] width 52 height 14
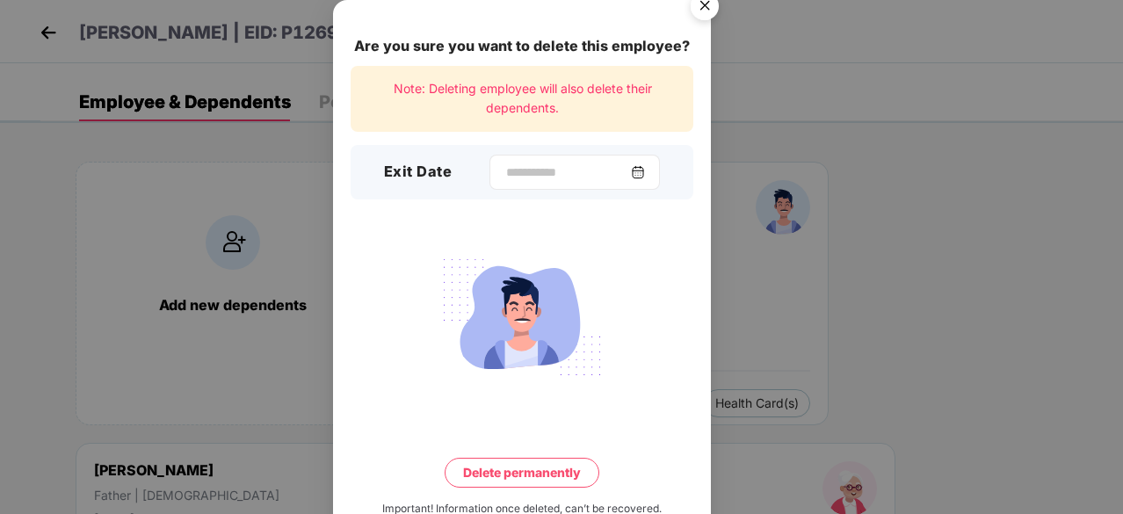
click at [647, 183] on div at bounding box center [574, 172] width 170 height 35
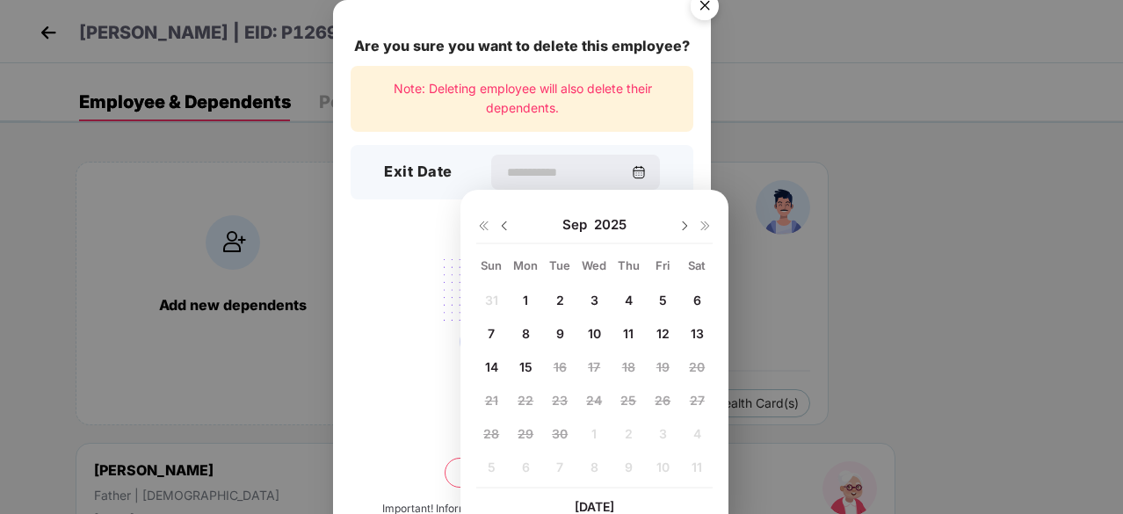
click at [510, 222] on img at bounding box center [504, 226] width 14 height 14
click at [522, 400] on span "18" at bounding box center [525, 400] width 13 height 15
type input "**********"
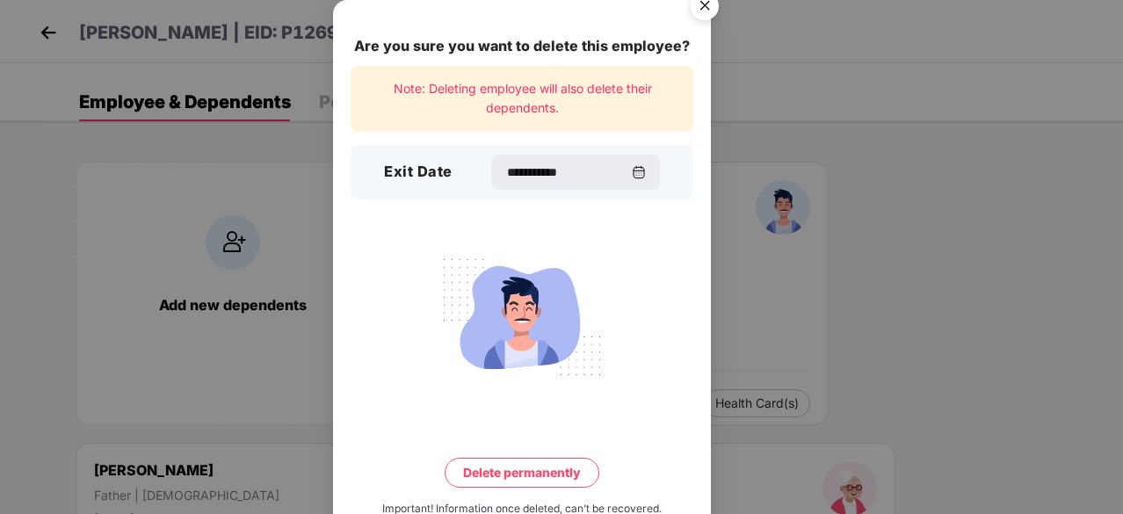
click at [520, 473] on button "Delete permanently" at bounding box center [522, 473] width 155 height 30
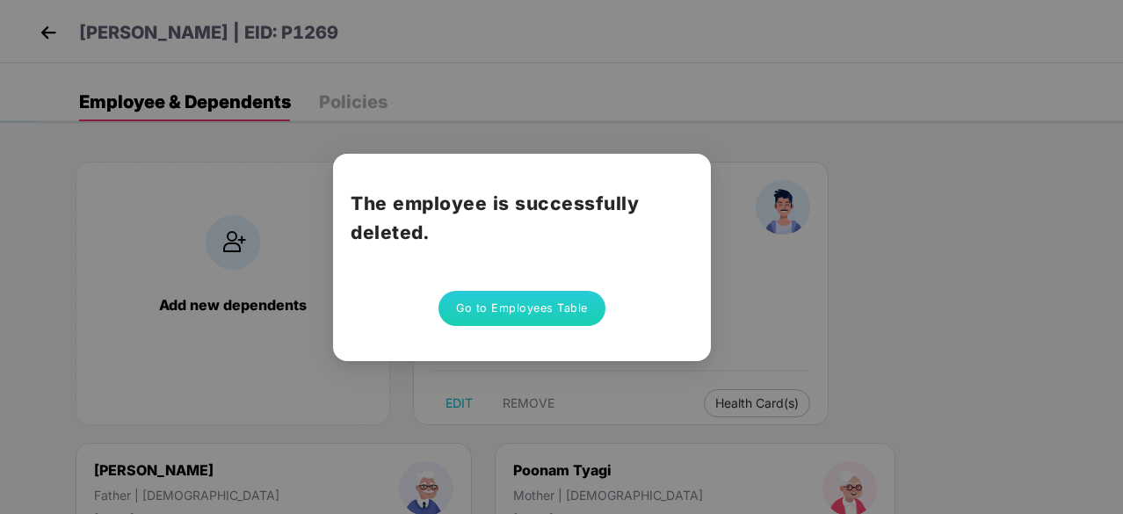
click at [527, 315] on button "Go to Employees Table" at bounding box center [521, 308] width 167 height 35
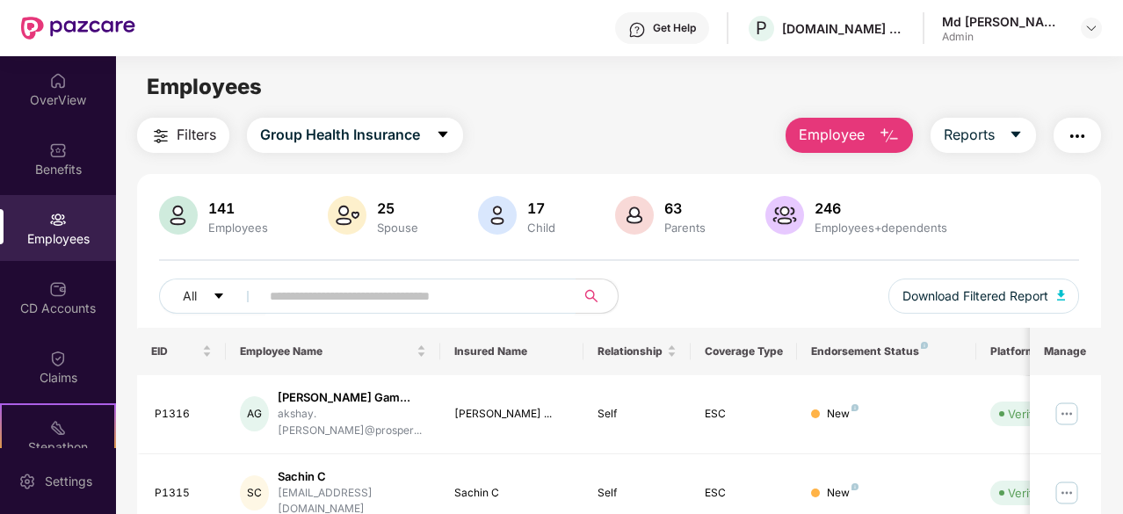
click at [327, 300] on input "text" at bounding box center [411, 296] width 282 height 26
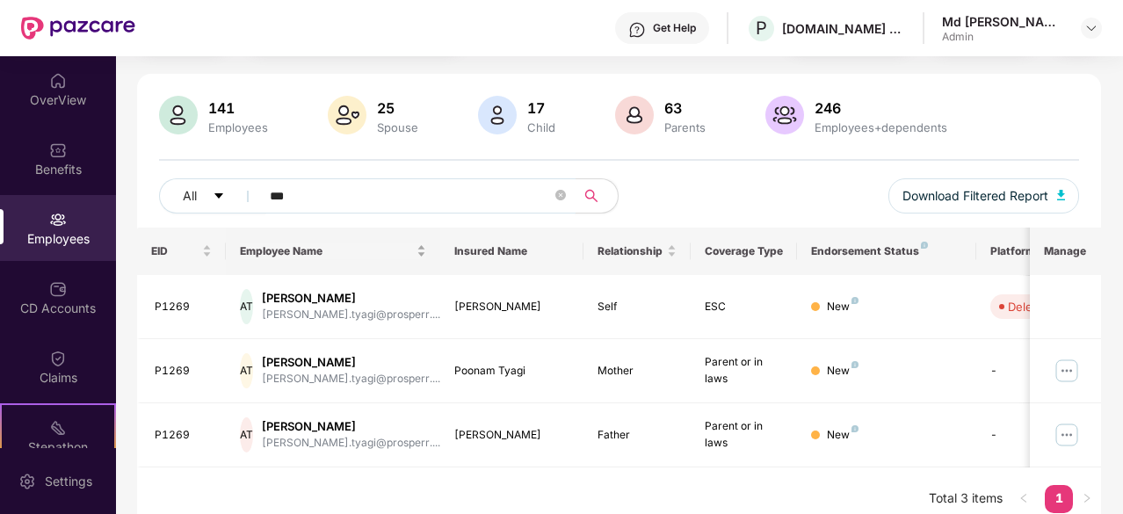
scroll to position [102, 0]
type input "*"
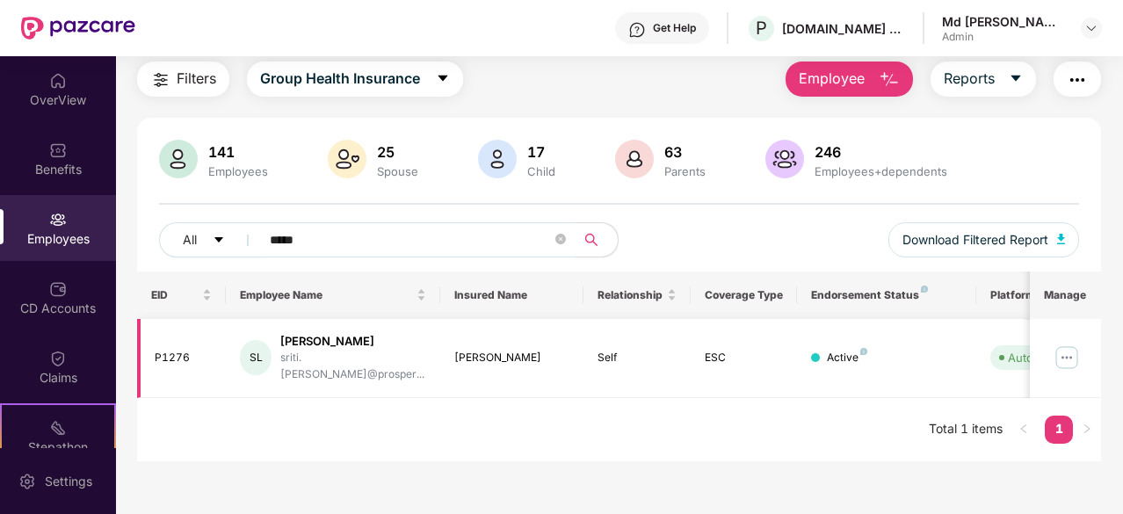
scroll to position [0, 176]
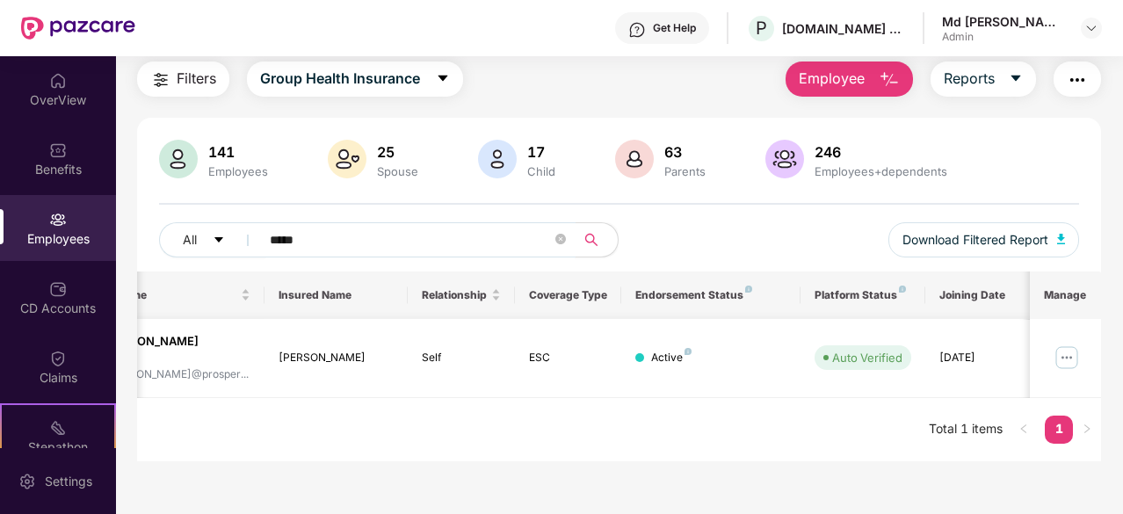
type input "*****"
click at [1070, 351] on img at bounding box center [1067, 358] width 28 height 28
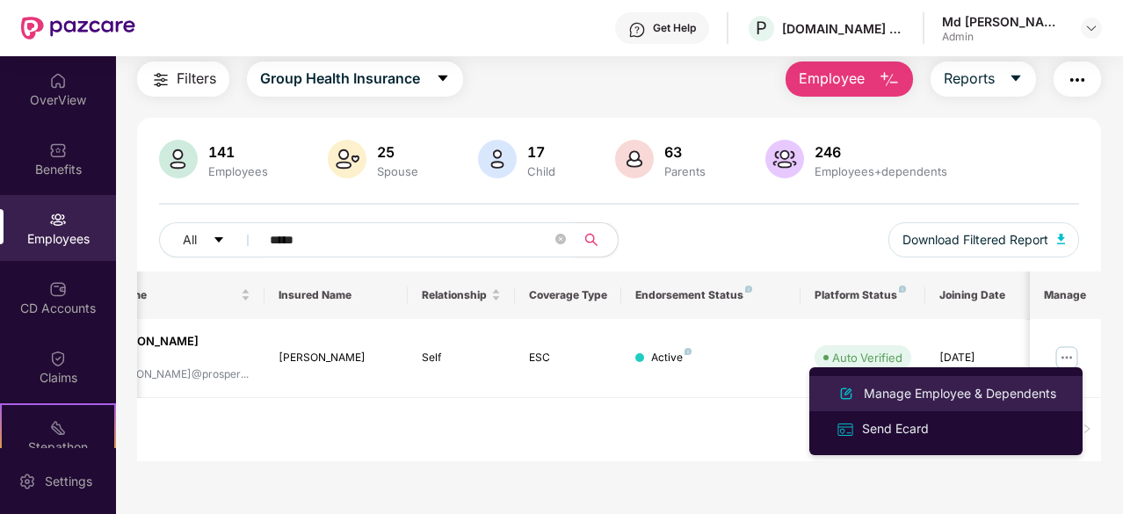
click at [939, 399] on div "Manage Employee & Dependents" at bounding box center [959, 393] width 199 height 19
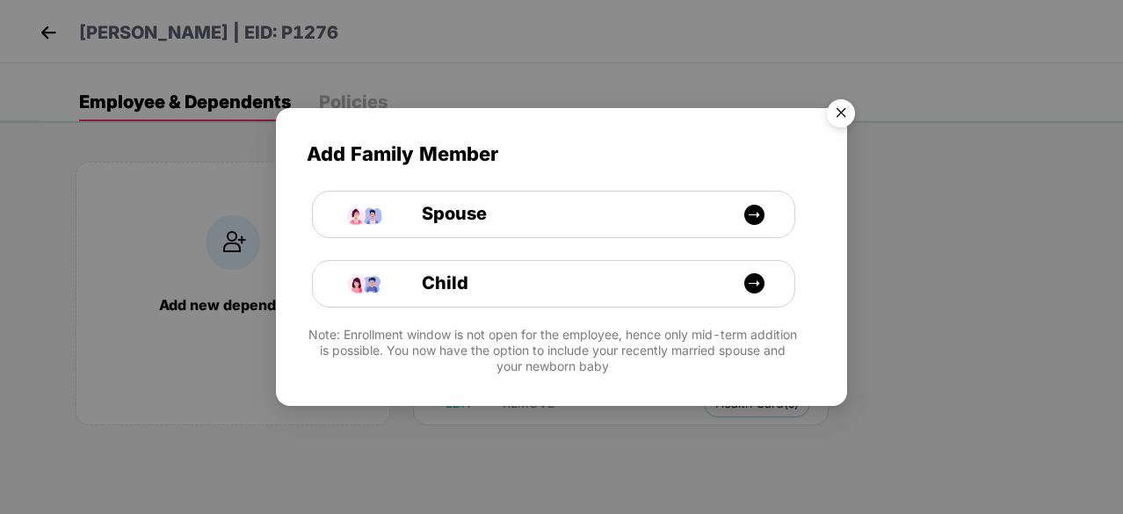
click at [842, 120] on img "Close" at bounding box center [840, 115] width 49 height 49
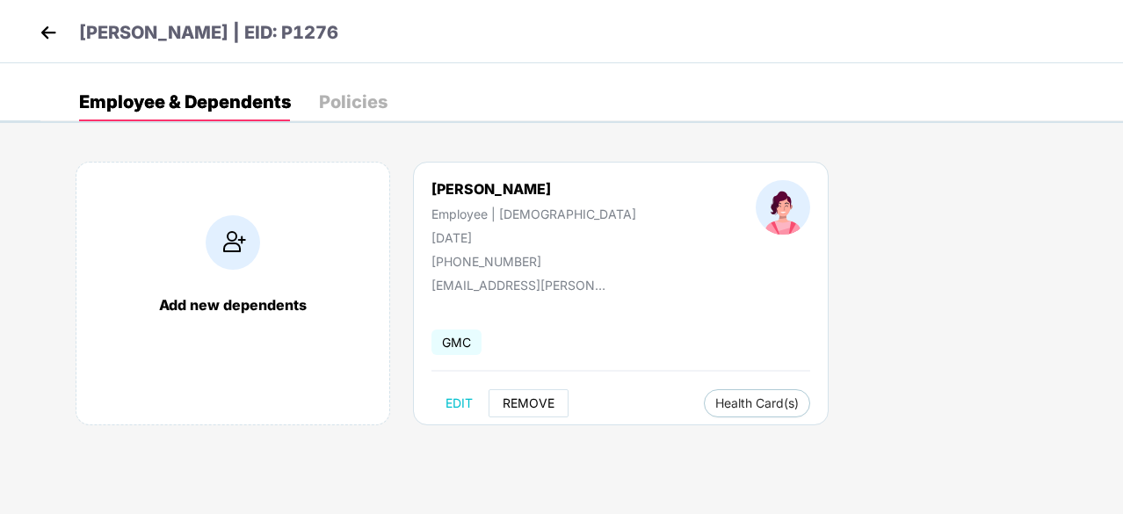
click at [517, 416] on button "REMOVE" at bounding box center [529, 403] width 80 height 28
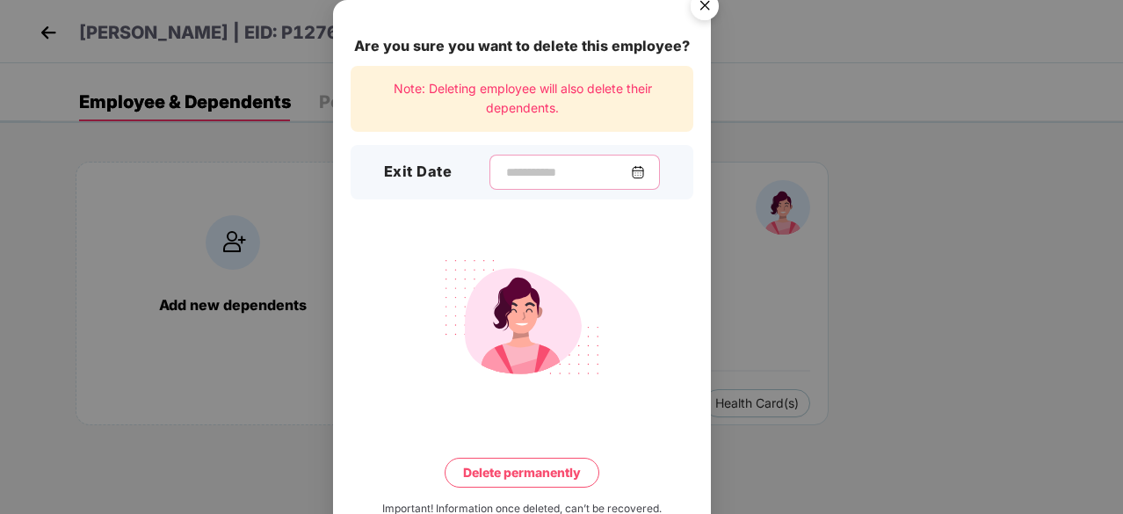
click at [511, 176] on input at bounding box center [567, 172] width 127 height 18
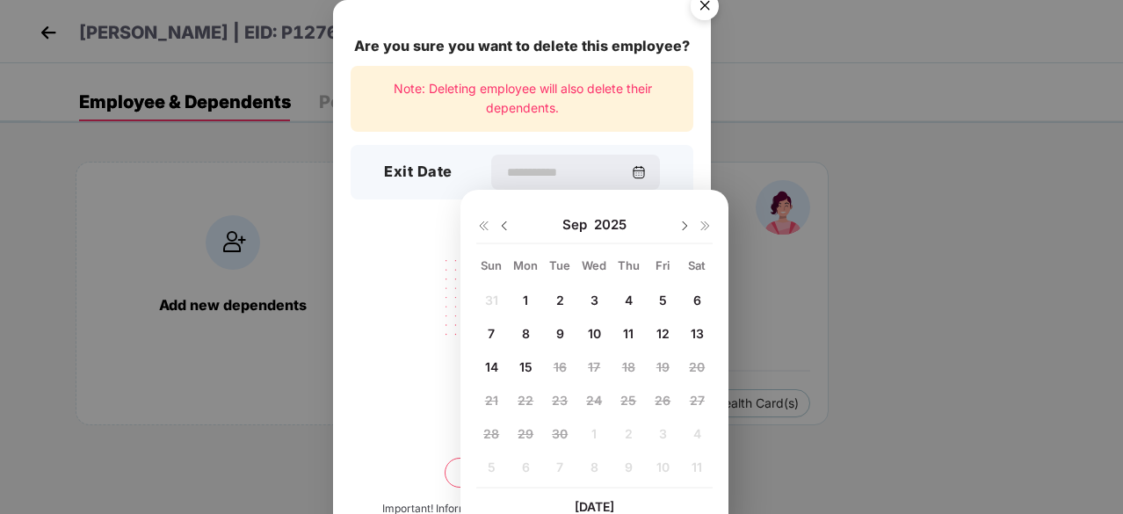
click at [503, 227] on img at bounding box center [504, 226] width 14 height 14
click at [493, 391] on div "17" at bounding box center [491, 400] width 26 height 26
type input "**********"
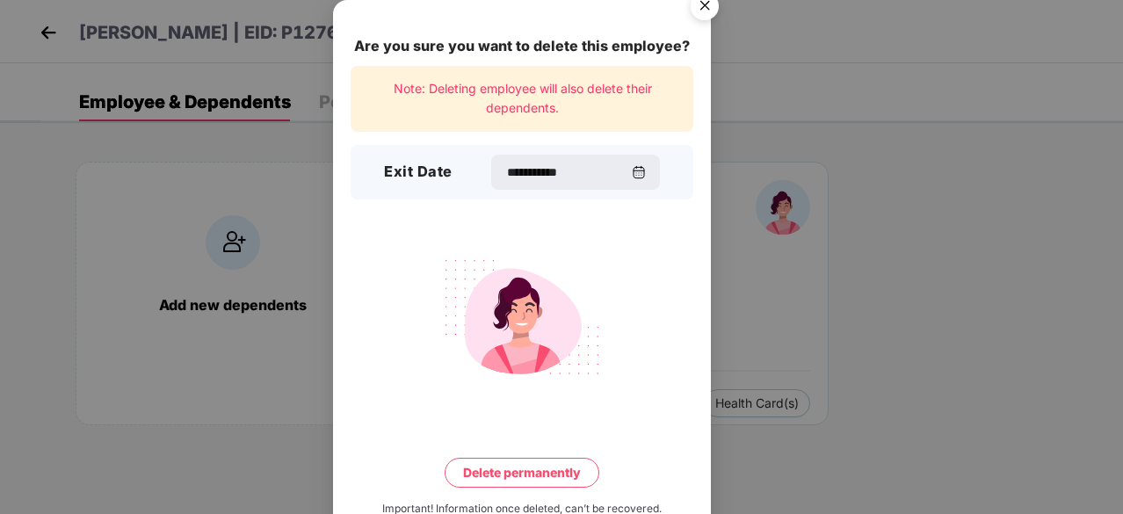
scroll to position [46, 0]
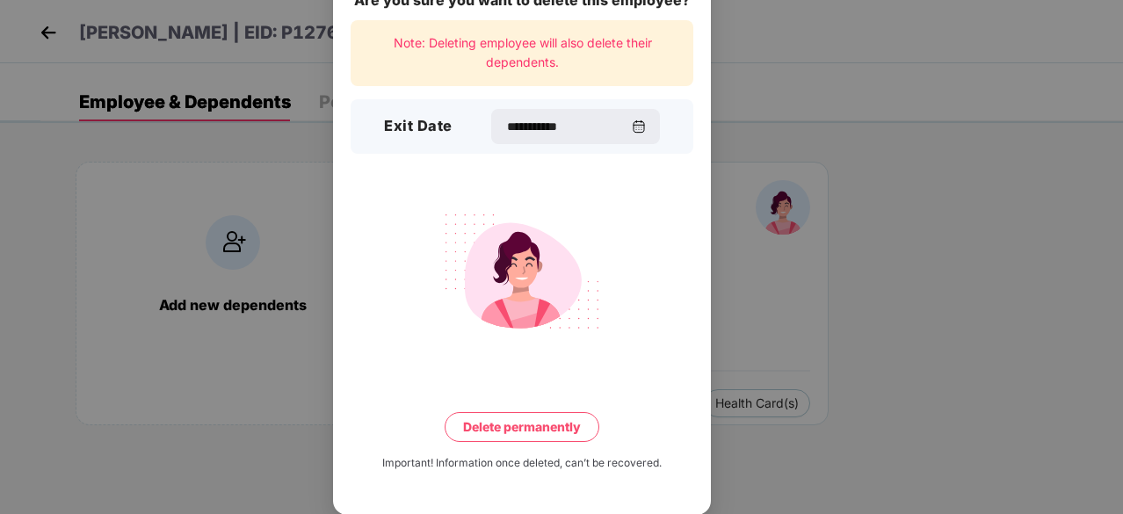
click at [512, 430] on button "Delete permanently" at bounding box center [522, 427] width 155 height 30
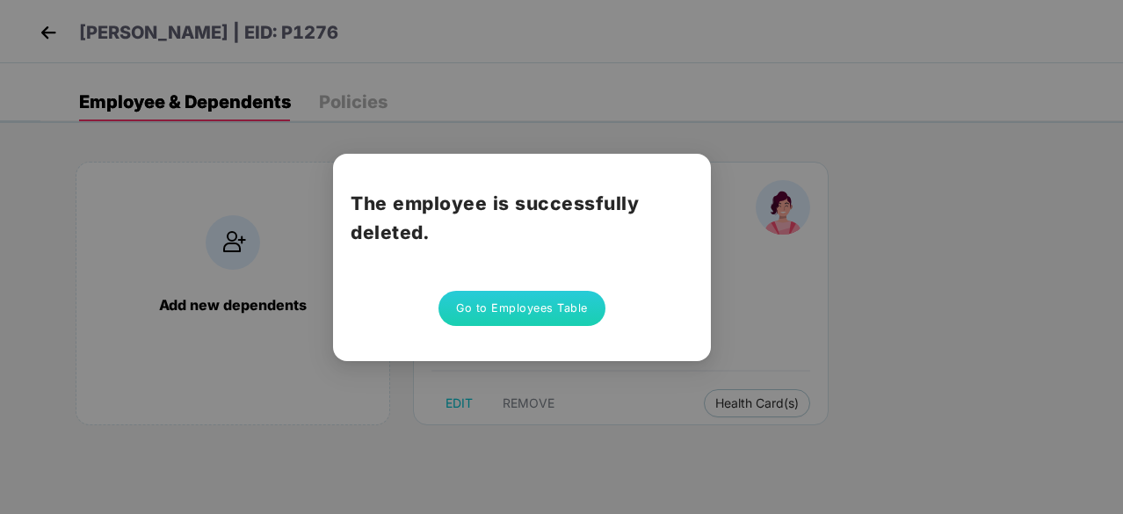
click at [564, 316] on button "Go to Employees Table" at bounding box center [521, 308] width 167 height 35
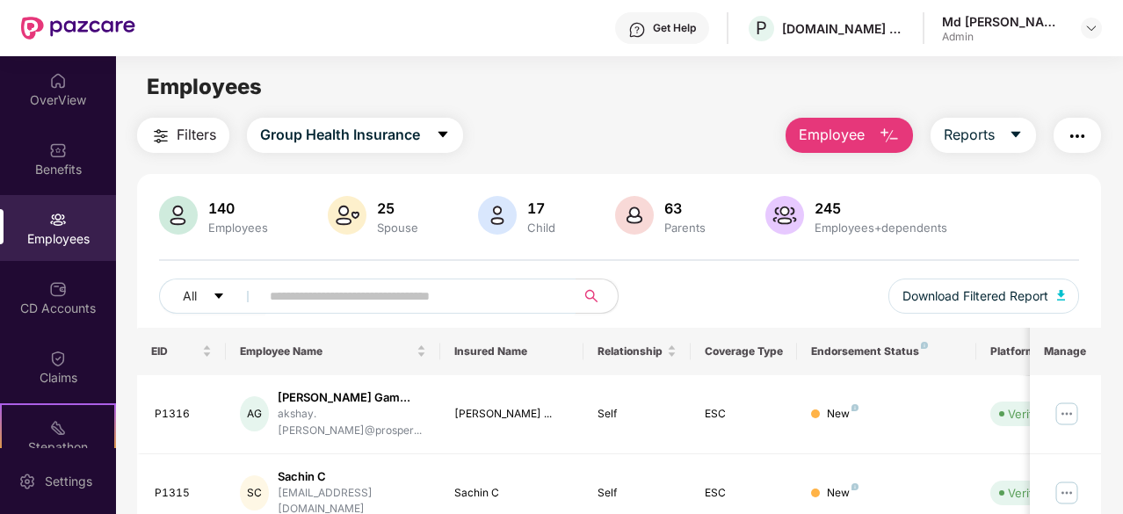
click at [325, 287] on input "text" at bounding box center [411, 296] width 282 height 26
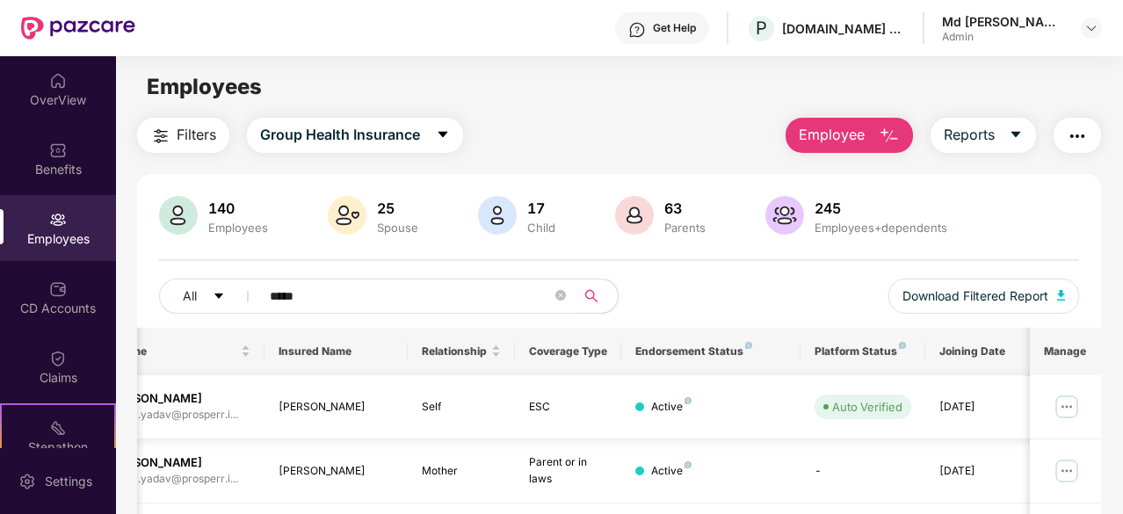
scroll to position [0, 176]
type input "*****"
click at [1068, 405] on img at bounding box center [1067, 407] width 28 height 28
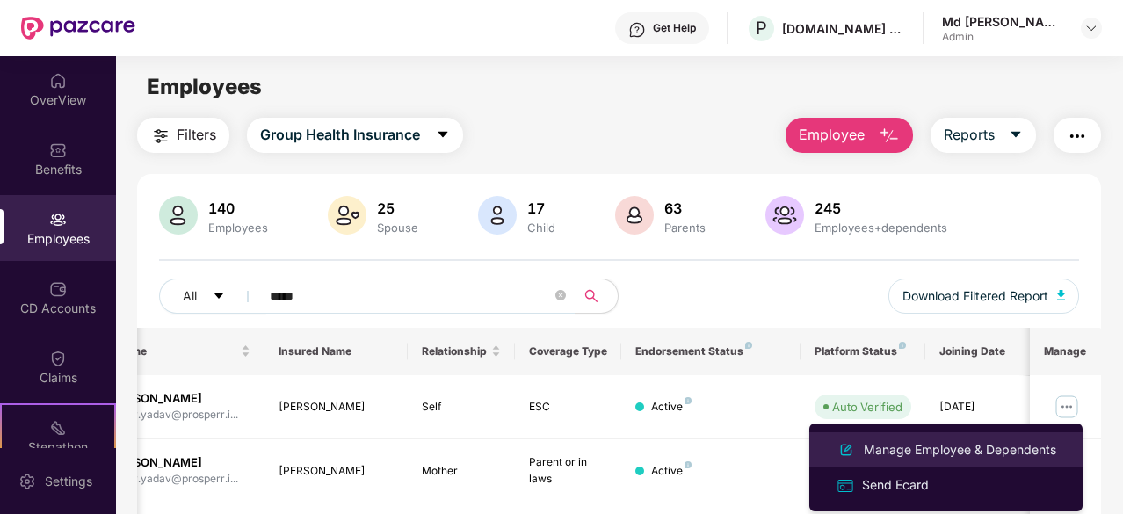
click at [942, 451] on div "Manage Employee & Dependents" at bounding box center [959, 449] width 199 height 19
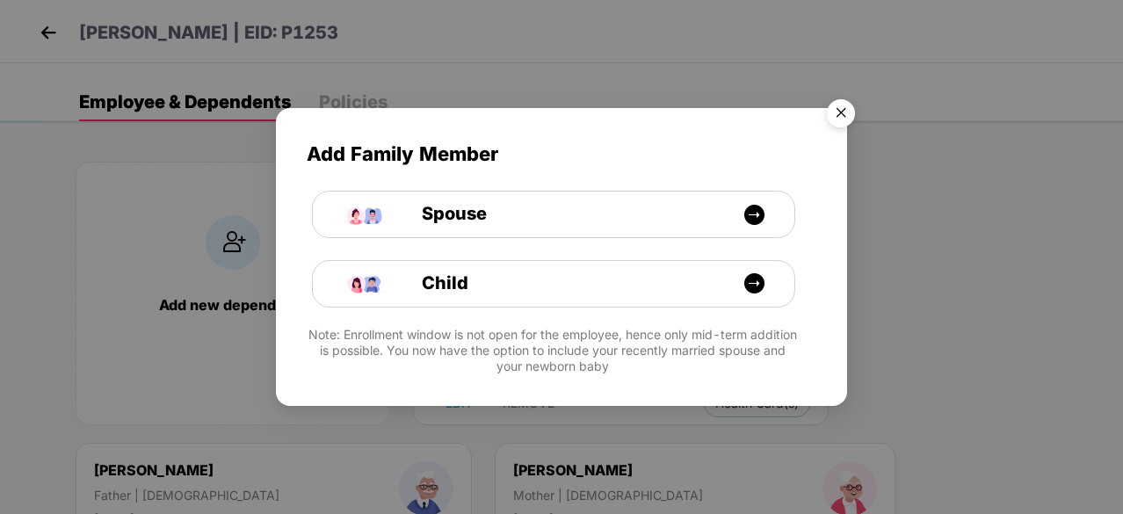
click at [847, 110] on img "Close" at bounding box center [840, 115] width 49 height 49
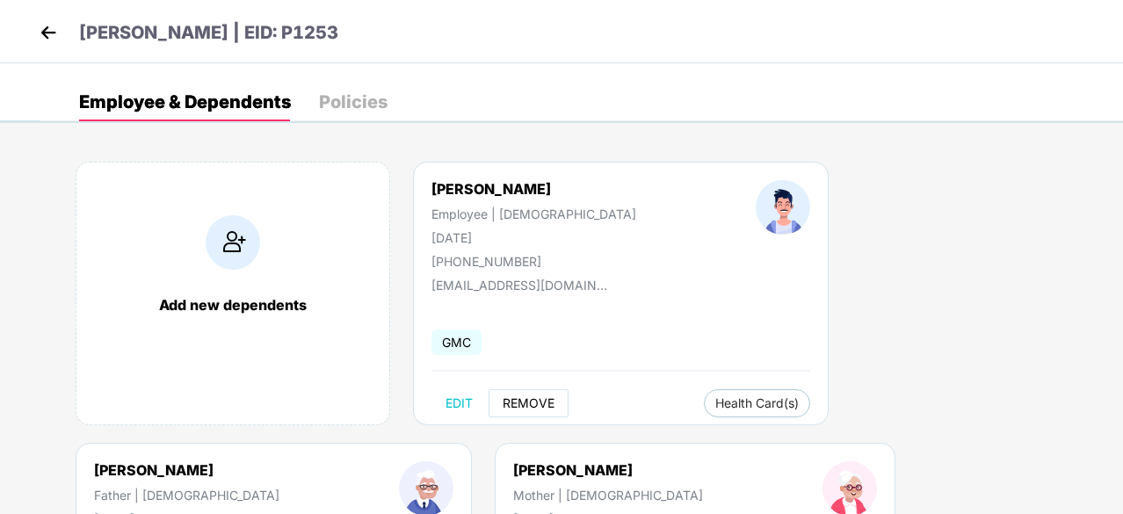
click at [525, 394] on button "REMOVE" at bounding box center [529, 403] width 80 height 28
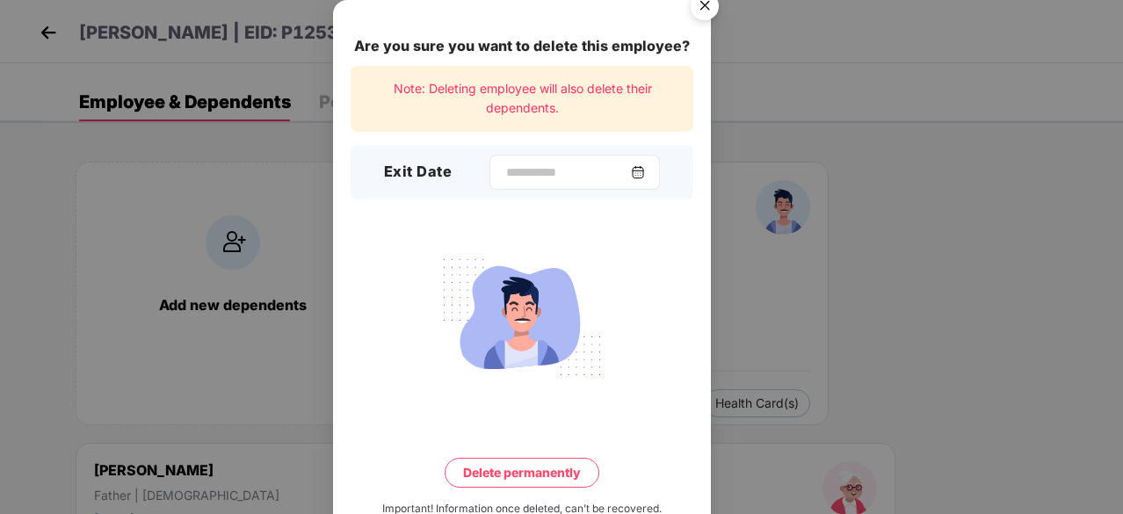
click at [645, 168] on img at bounding box center [638, 172] width 14 height 14
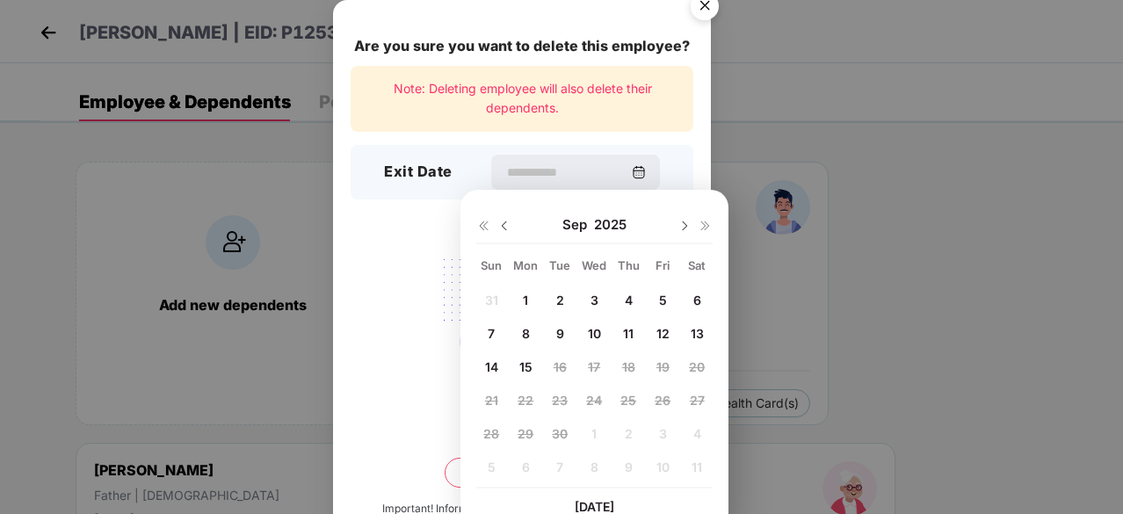
click at [503, 224] on img at bounding box center [504, 226] width 14 height 14
click at [495, 393] on span "17" at bounding box center [491, 400] width 12 height 15
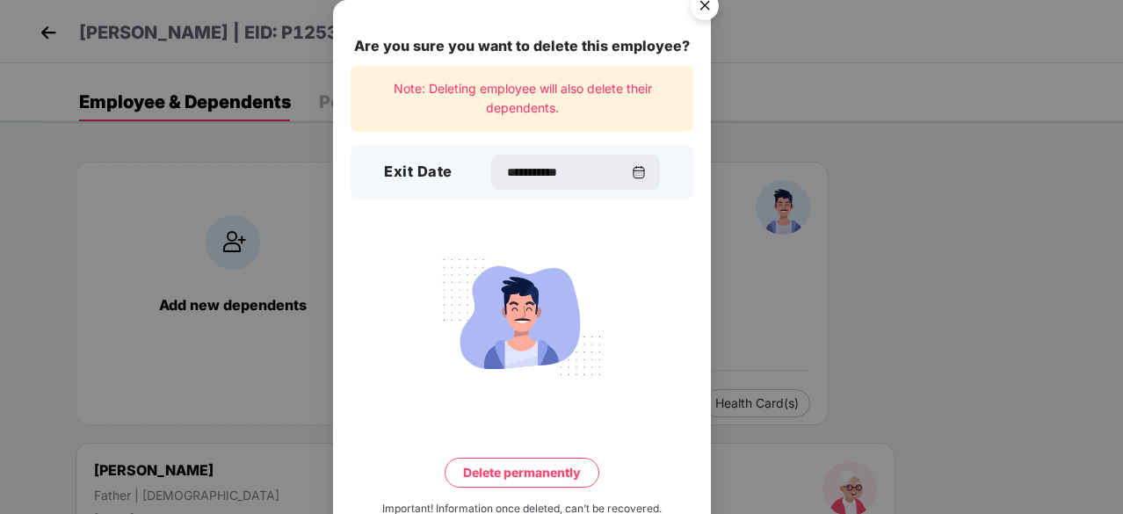
type input "**********"
click at [529, 465] on button "Delete permanently" at bounding box center [522, 473] width 155 height 30
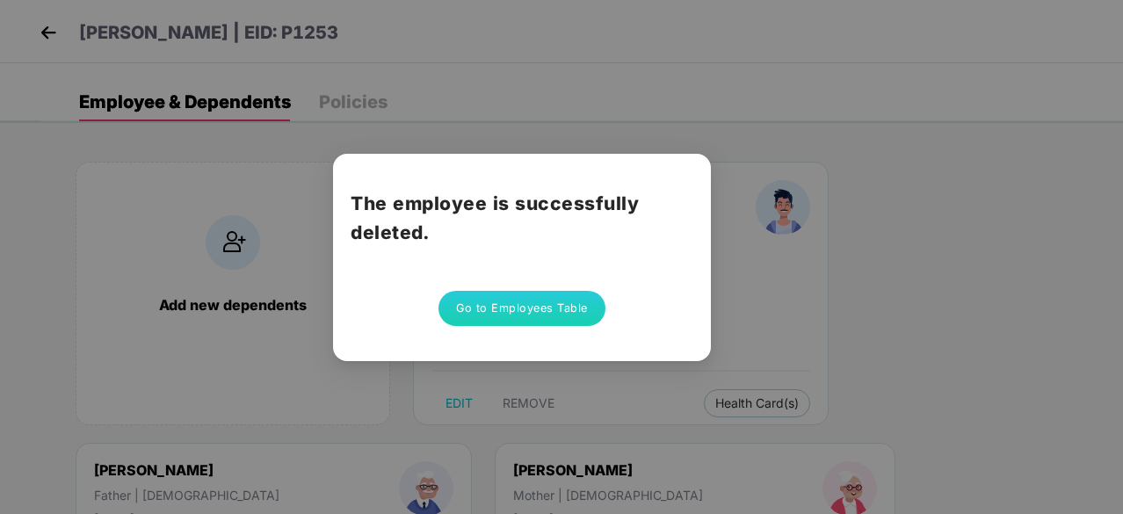
click at [530, 302] on button "Go to Employees Table" at bounding box center [521, 308] width 167 height 35
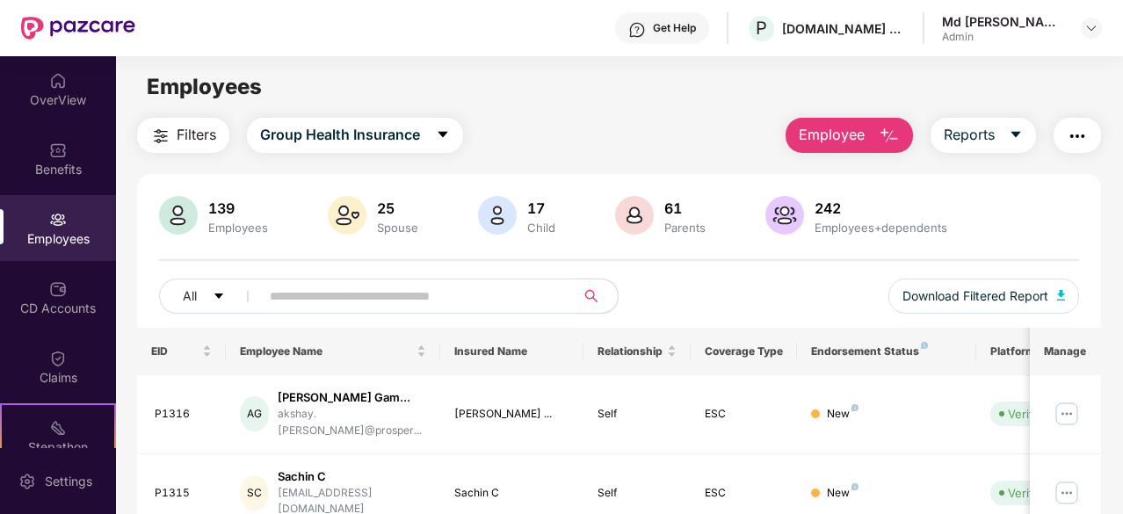
click at [294, 294] on input "text" at bounding box center [411, 296] width 282 height 26
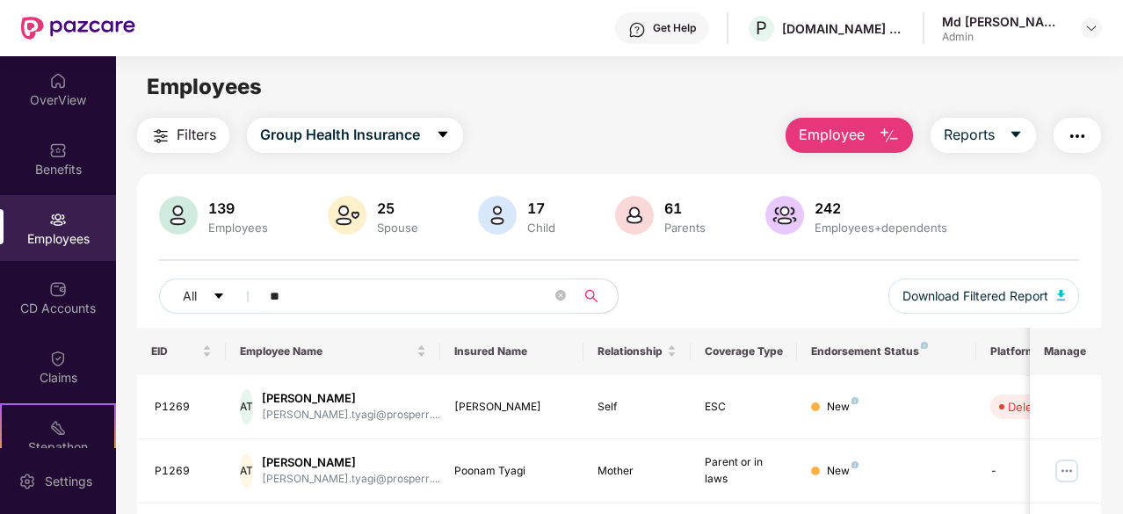
type input "*"
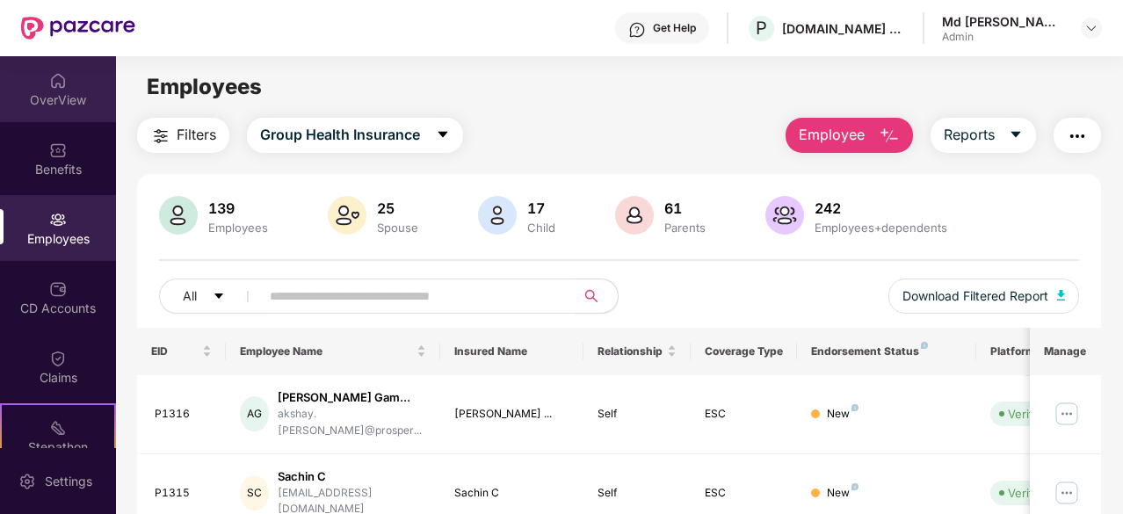
click at [51, 84] on img at bounding box center [58, 81] width 18 height 18
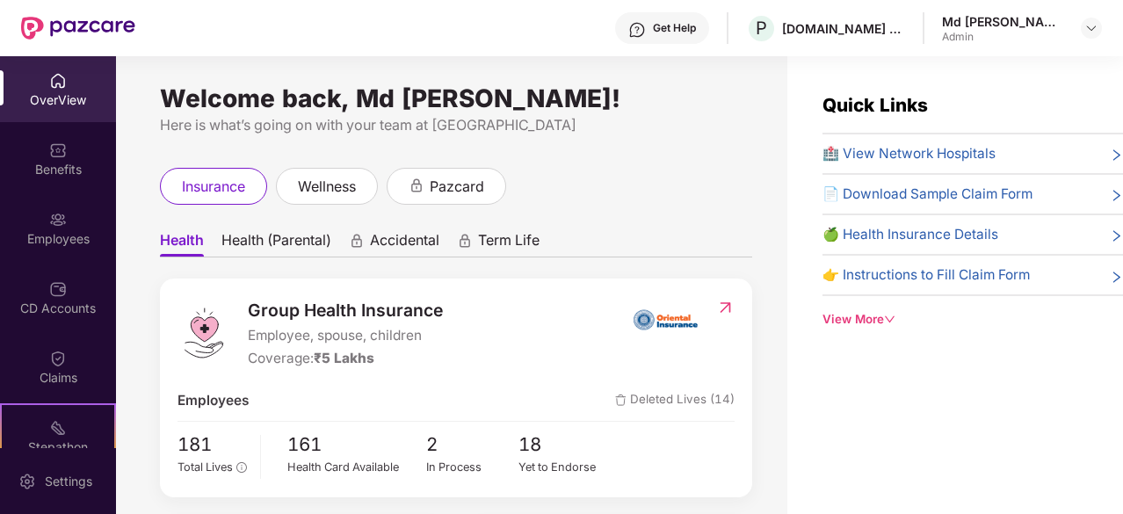
click at [46, 99] on div "OverView" at bounding box center [58, 100] width 116 height 18
click at [57, 217] on img at bounding box center [58, 220] width 18 height 18
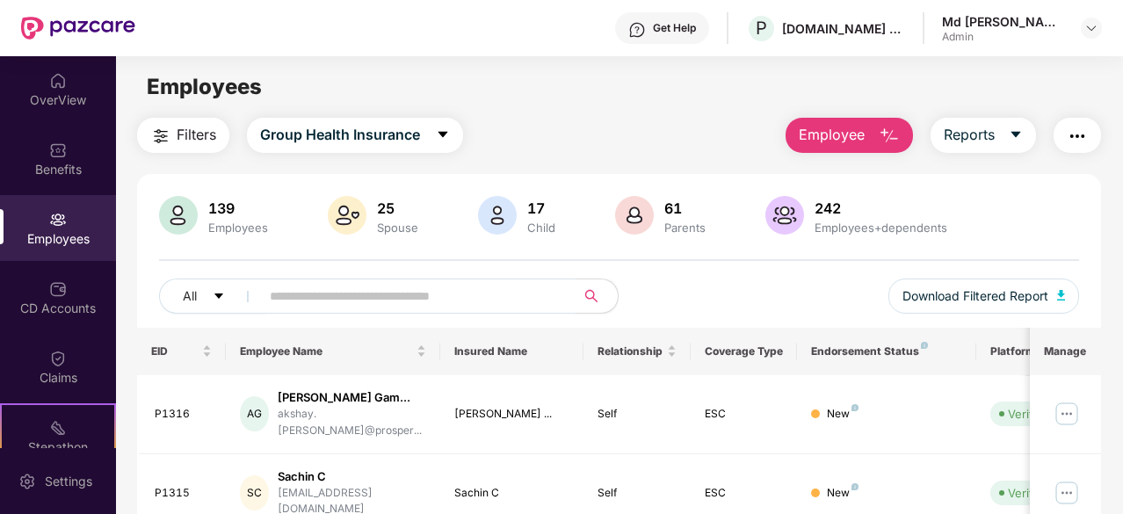
click at [332, 298] on input "text" at bounding box center [411, 296] width 282 height 26
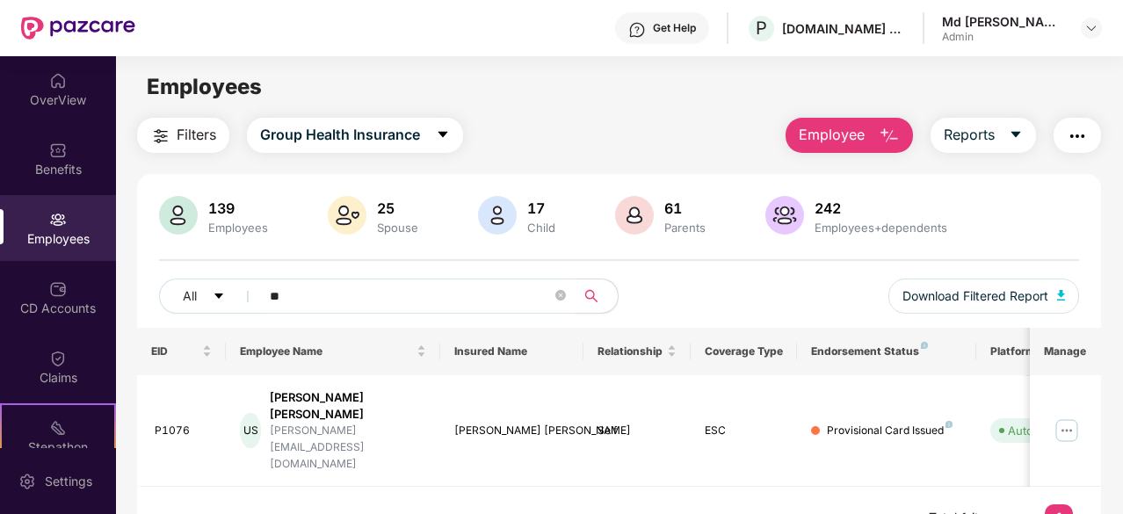
type input "*"
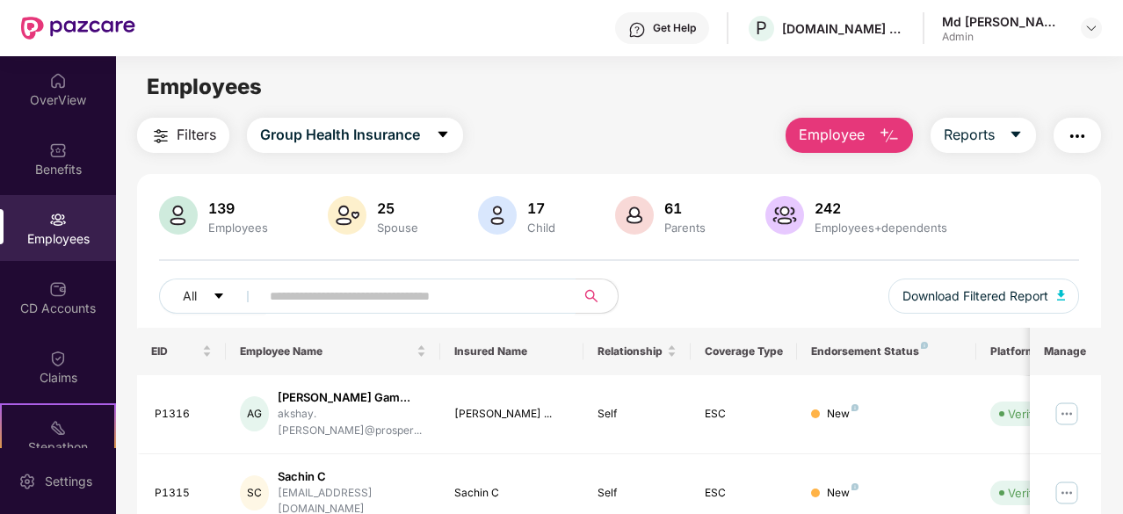
click at [284, 294] on input "text" at bounding box center [411, 296] width 282 height 26
paste input "**********"
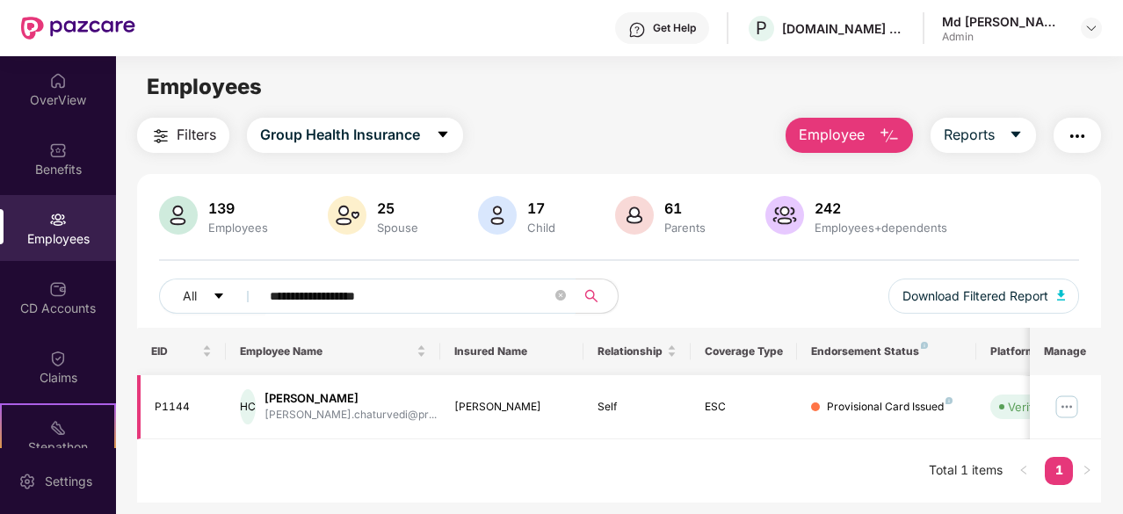
scroll to position [0, 176]
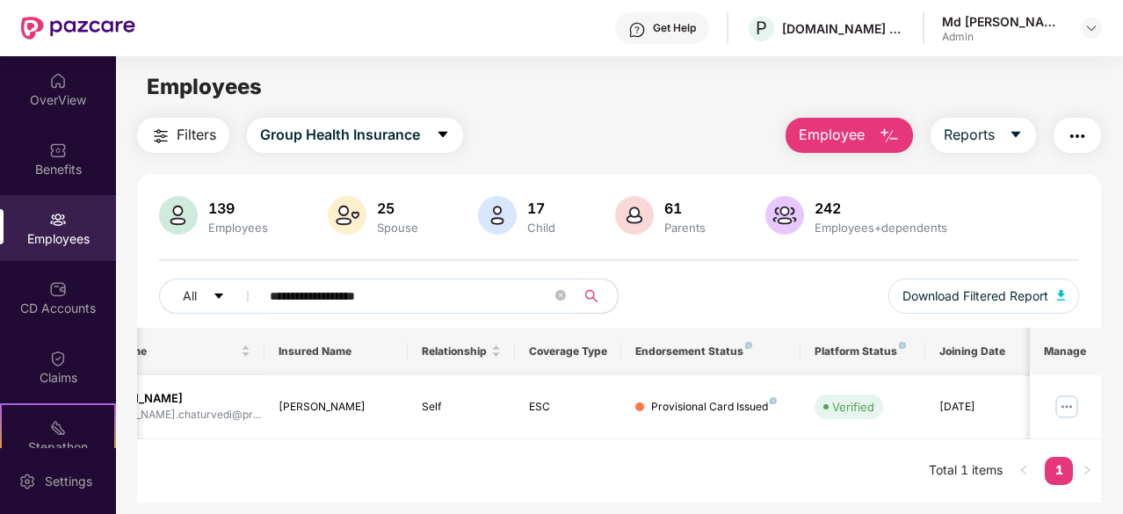
type input "**********"
click at [1065, 407] on img at bounding box center [1067, 407] width 28 height 28
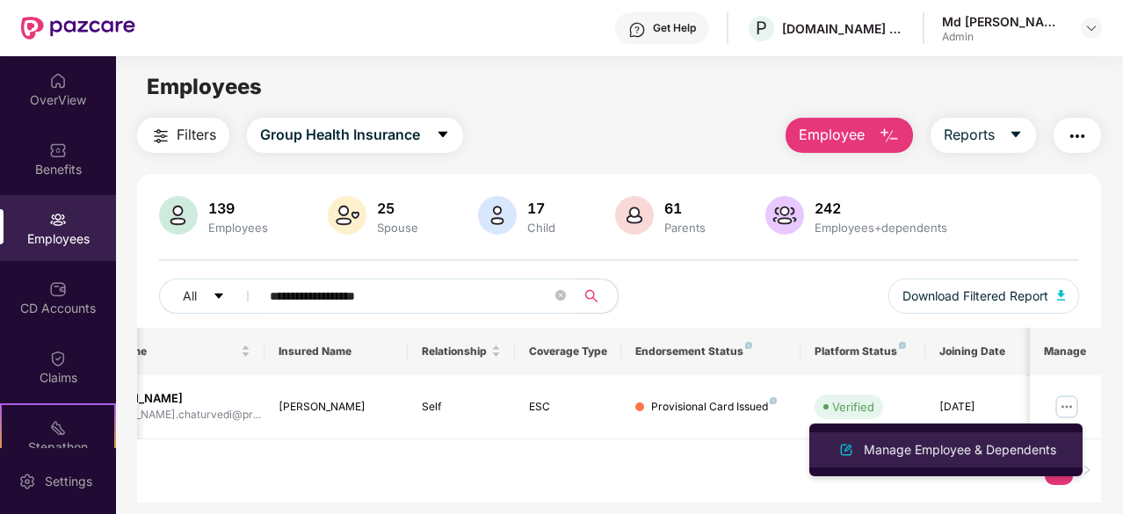
click at [940, 453] on div "Manage Employee & Dependents" at bounding box center [959, 449] width 199 height 19
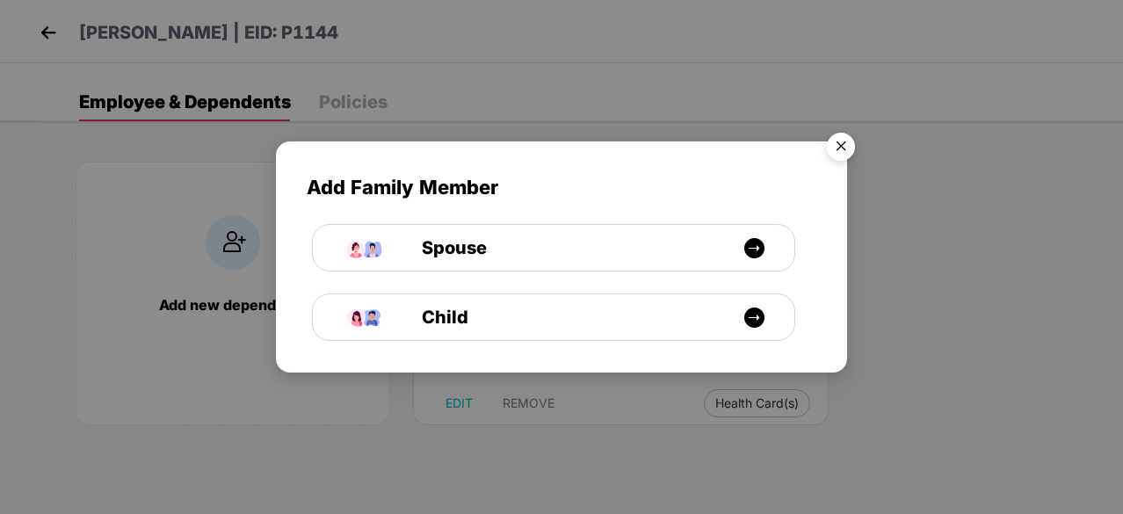
click at [840, 144] on img "Close" at bounding box center [840, 149] width 49 height 49
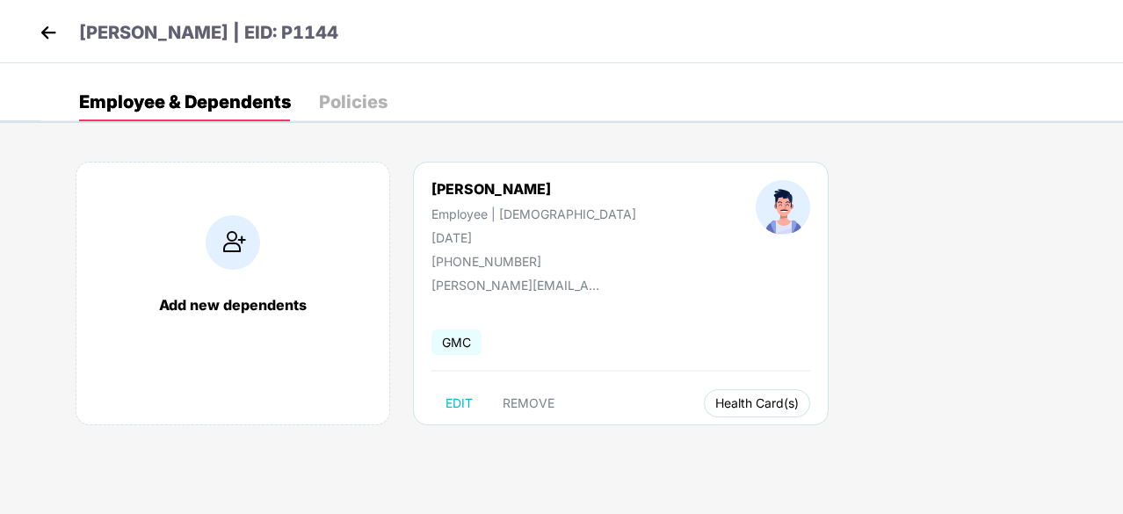
click at [699, 388] on div "[PERSON_NAME] Employee | [DEMOGRAPHIC_DATA] [DATE] [PHONE_NUMBER] [PERSON_NAME]…" at bounding box center [621, 294] width 416 height 264
click at [715, 399] on span "Health Card(s)" at bounding box center [756, 403] width 83 height 9
click at [766, 451] on li "Health Insurance(ESC)" at bounding box center [736, 438] width 175 height 28
click at [47, 33] on img at bounding box center [48, 32] width 26 height 26
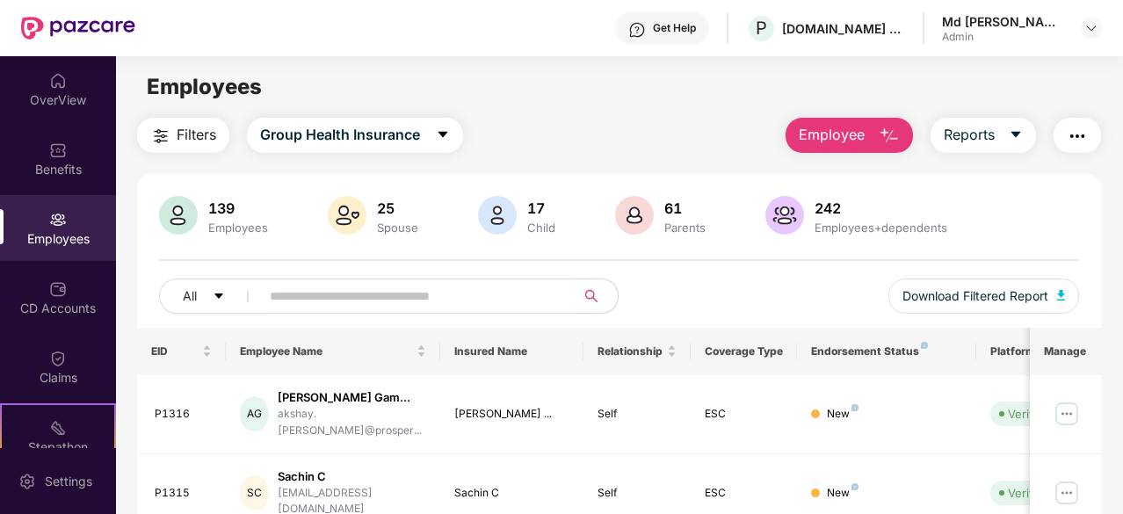
click at [301, 289] on input "text" at bounding box center [411, 296] width 282 height 26
paste input "**********"
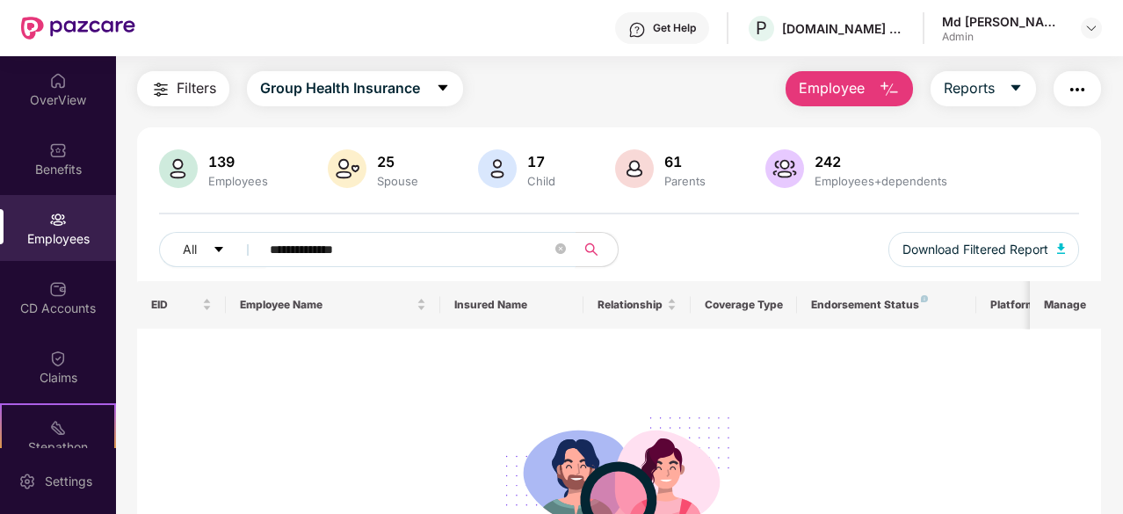
scroll to position [58, 0]
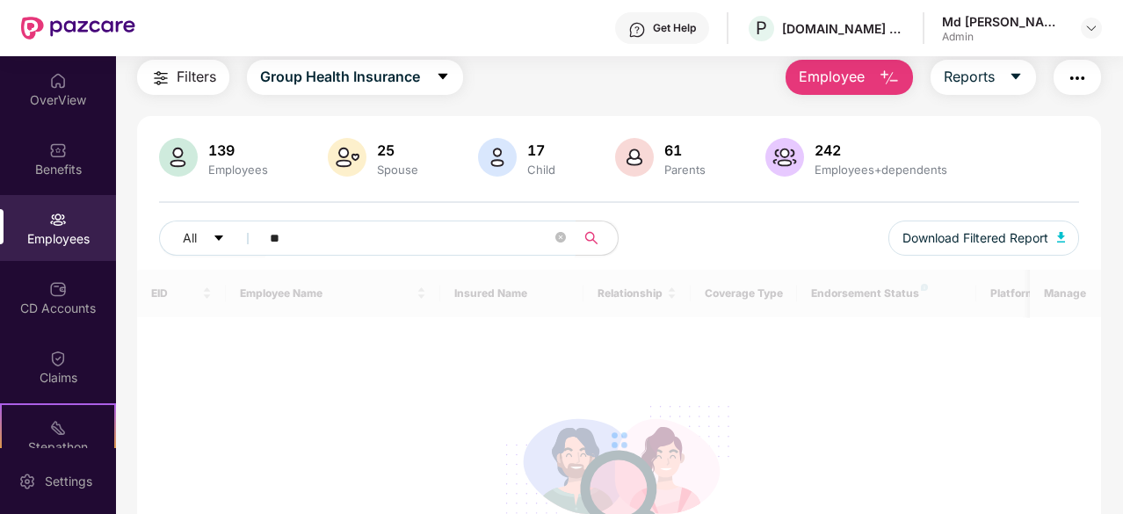
type input "*"
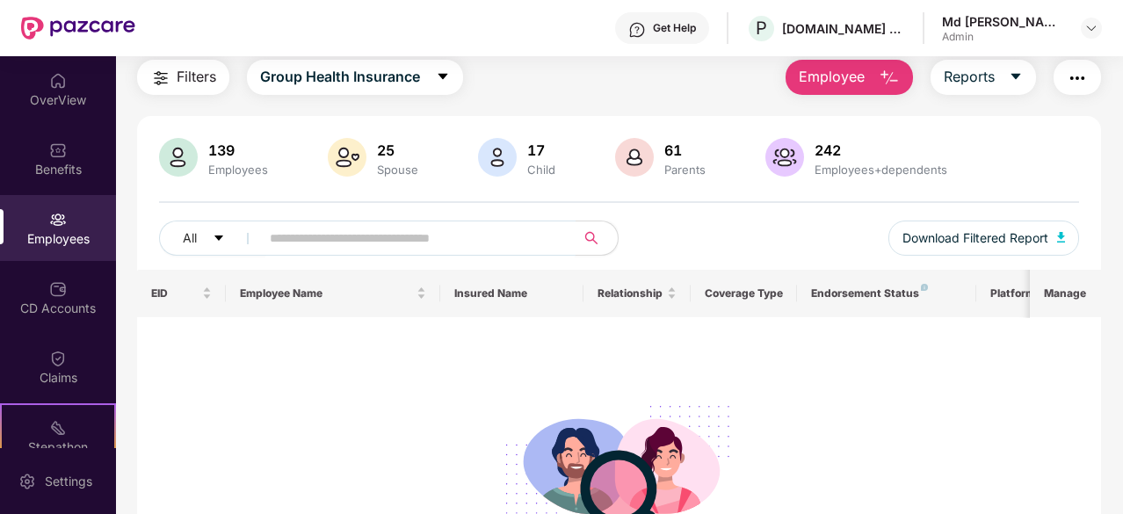
paste input "**********"
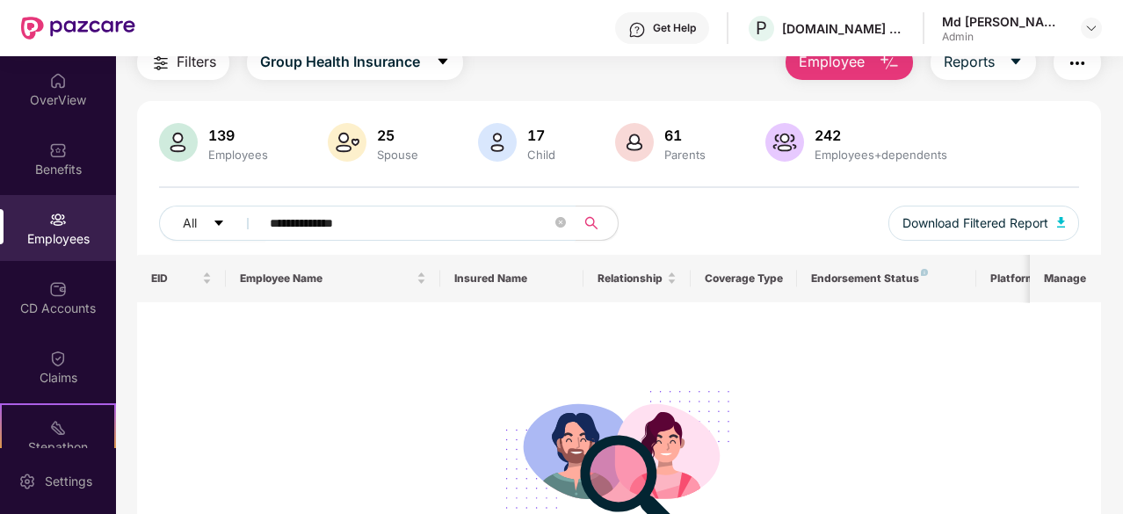
scroll to position [0, 0]
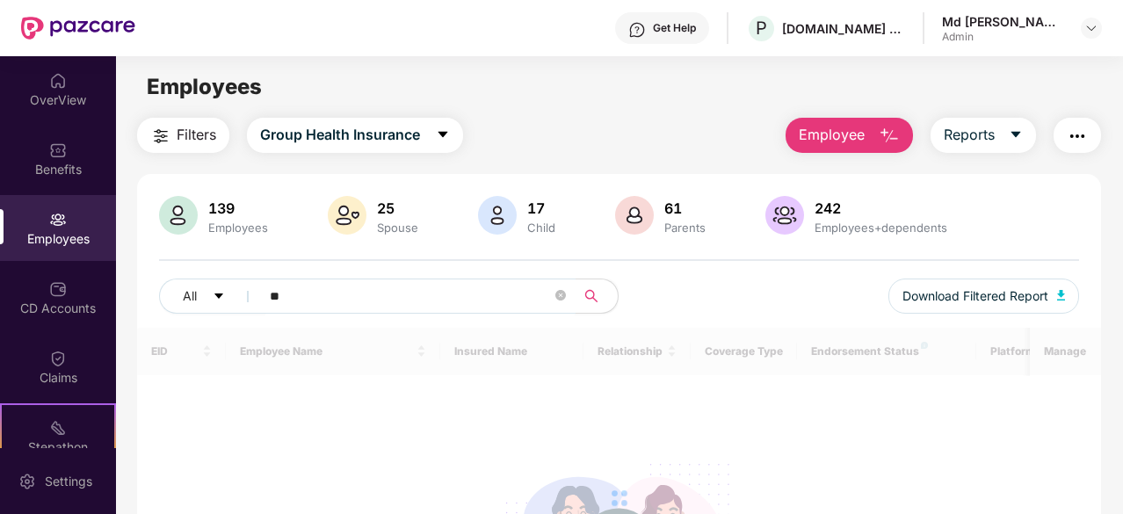
type input "*"
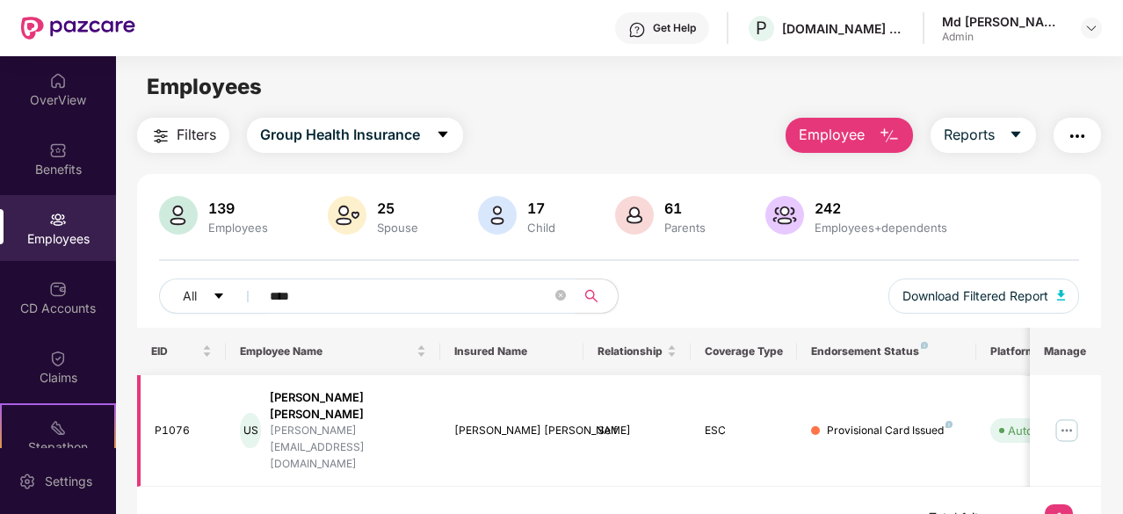
scroll to position [0, 176]
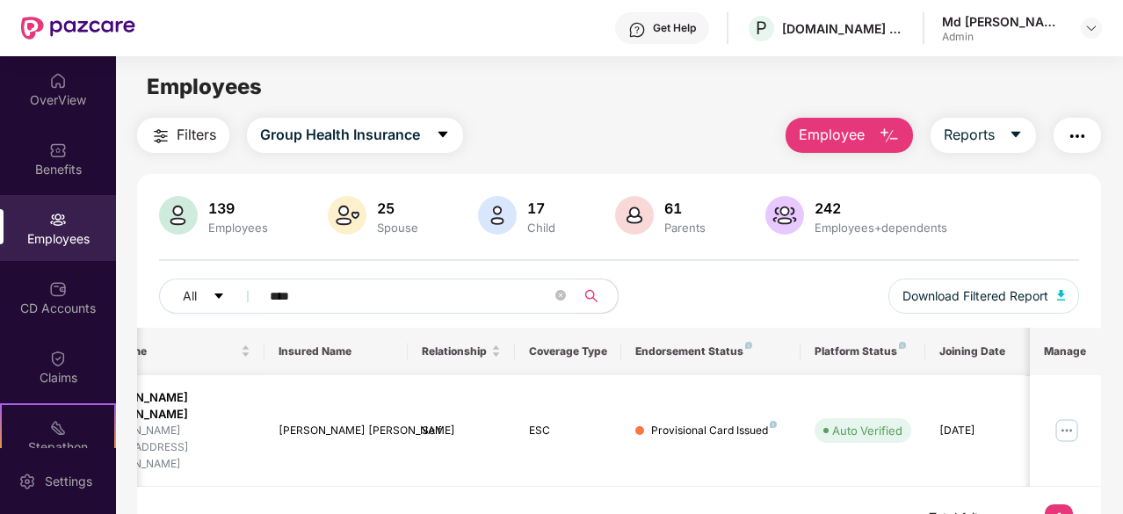
type input "****"
click at [1078, 417] on img at bounding box center [1067, 431] width 28 height 28
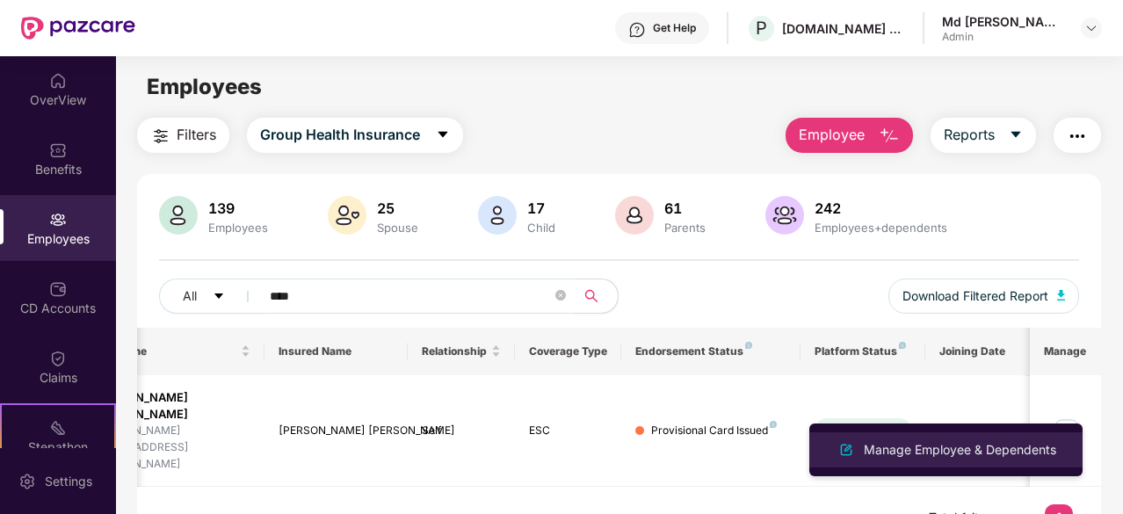
click at [946, 458] on div "Manage Employee & Dependents" at bounding box center [959, 449] width 199 height 19
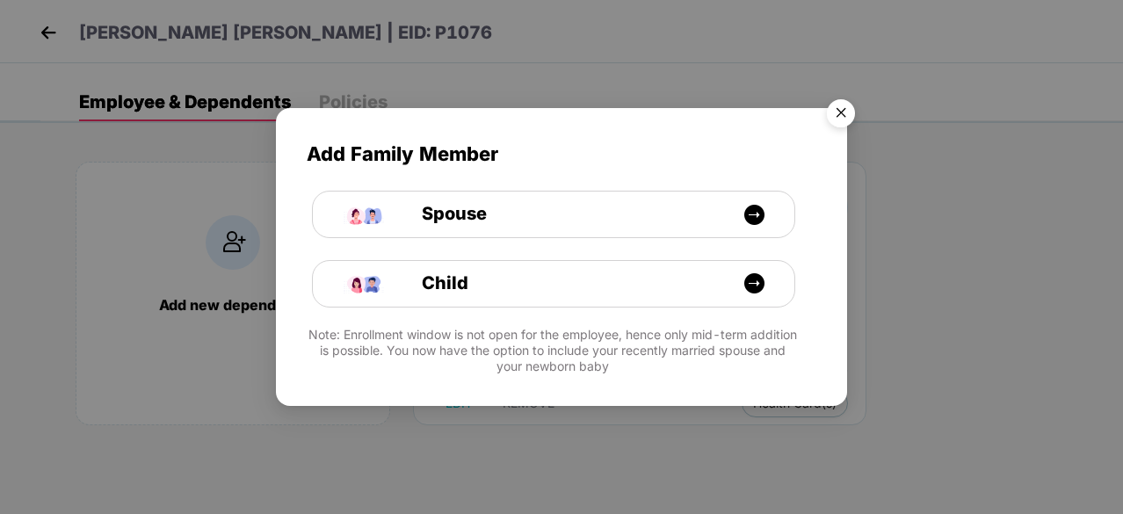
click at [842, 114] on img "Close" at bounding box center [840, 115] width 49 height 49
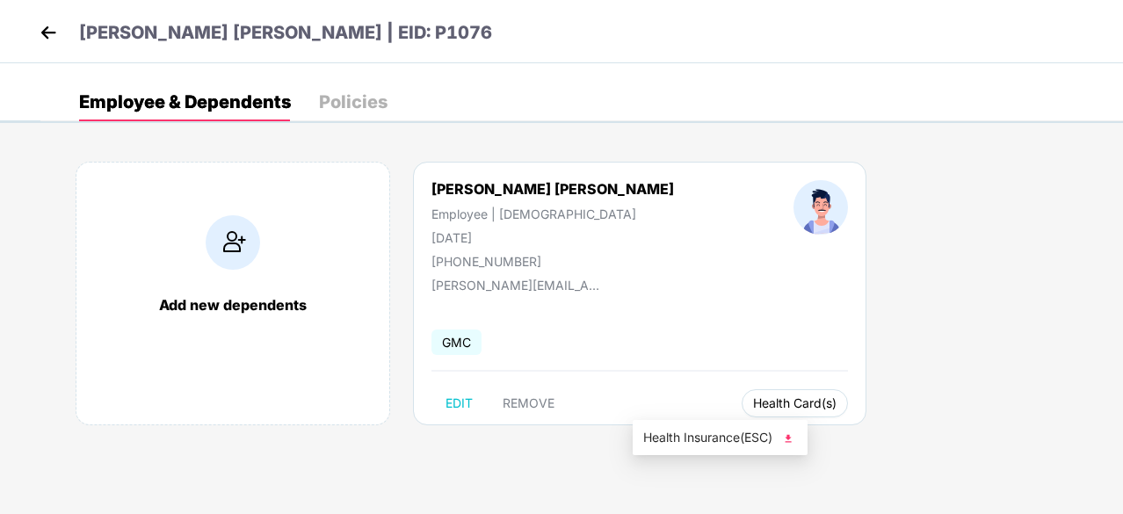
click at [753, 408] on span "Health Card(s)" at bounding box center [794, 403] width 83 height 9
click at [50, 35] on img at bounding box center [48, 32] width 26 height 26
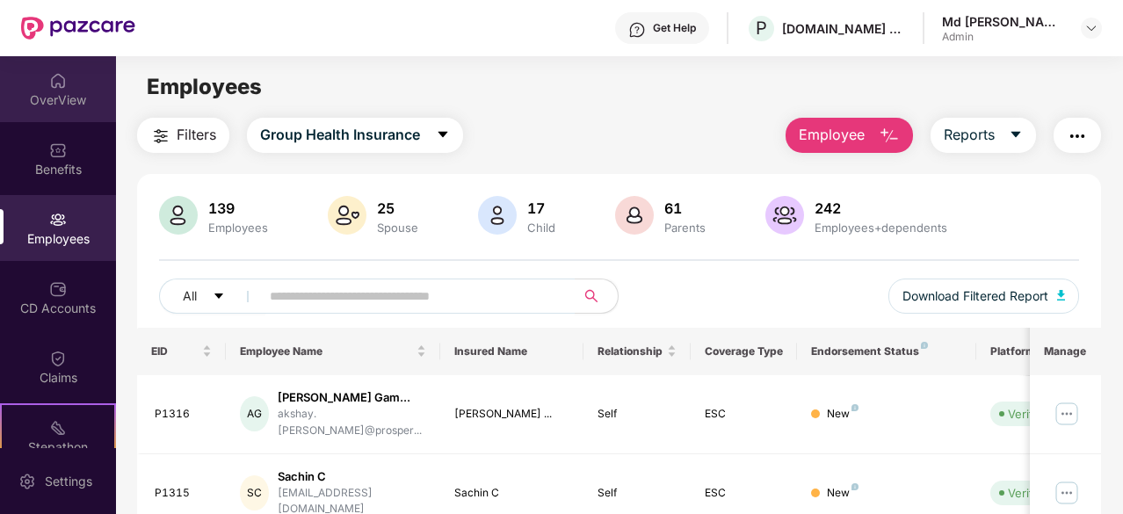
click at [49, 82] on img at bounding box center [58, 81] width 18 height 18
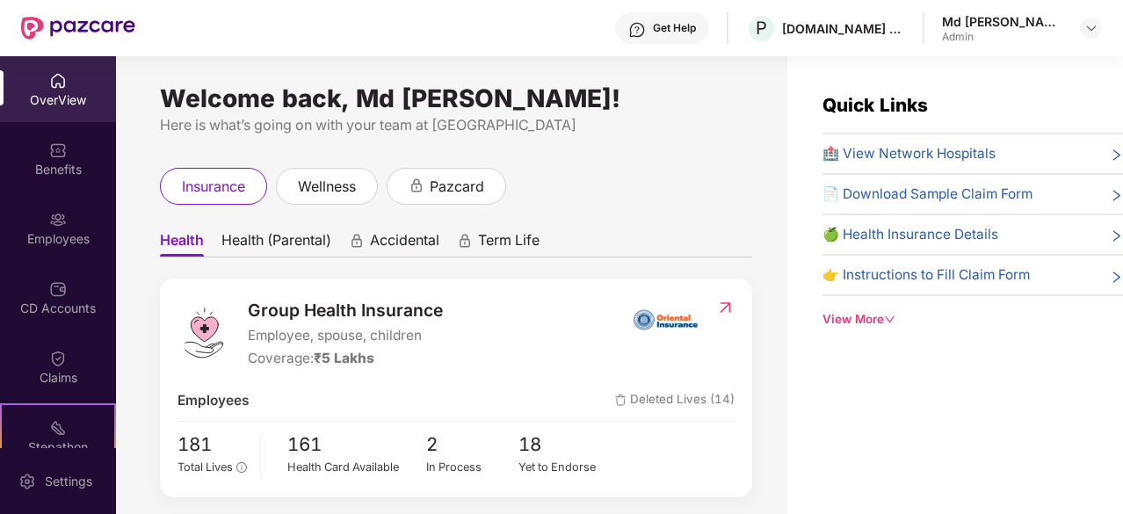
click at [40, 89] on div "OverView" at bounding box center [58, 89] width 116 height 66
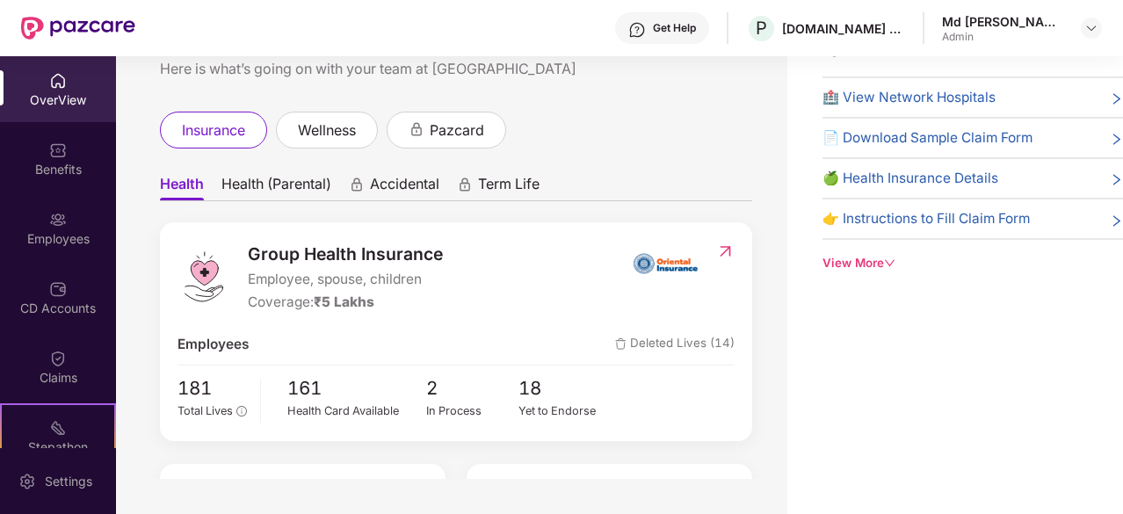
click at [259, 178] on span "Health (Parental)" at bounding box center [276, 187] width 110 height 25
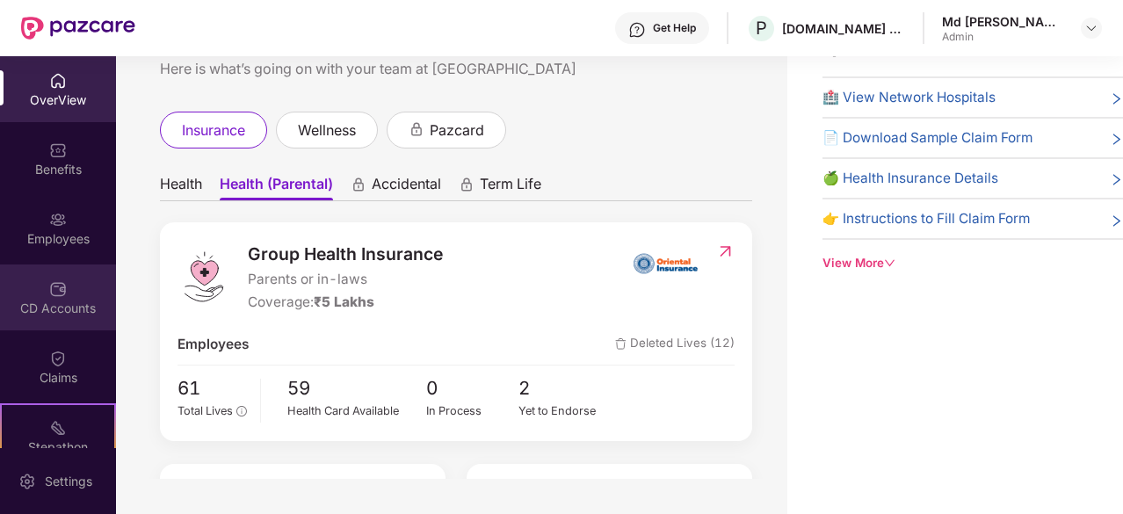
click at [63, 294] on img at bounding box center [58, 289] width 18 height 18
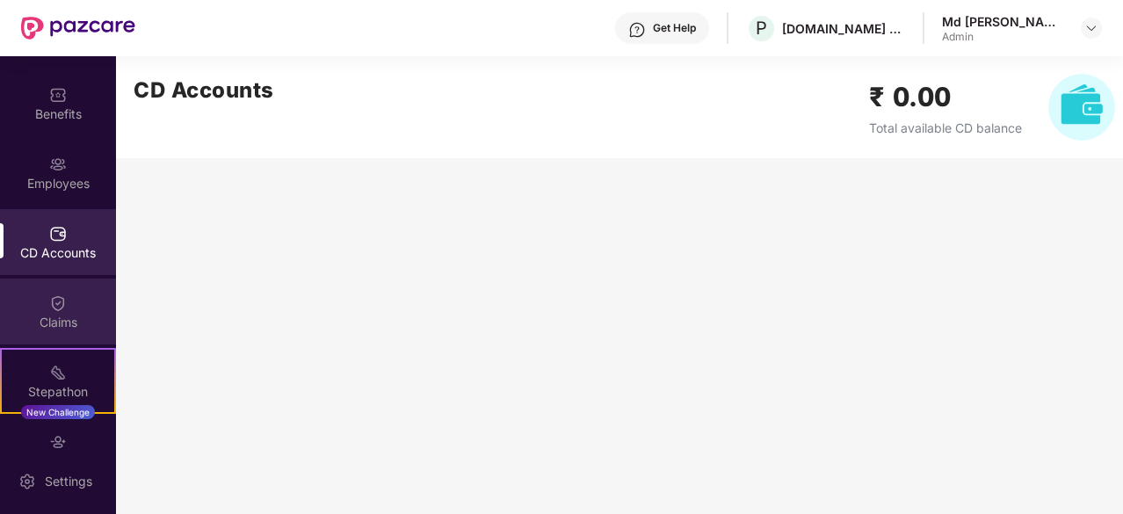
scroll to position [56, 0]
click at [47, 244] on div "CD Accounts" at bounding box center [58, 252] width 116 height 18
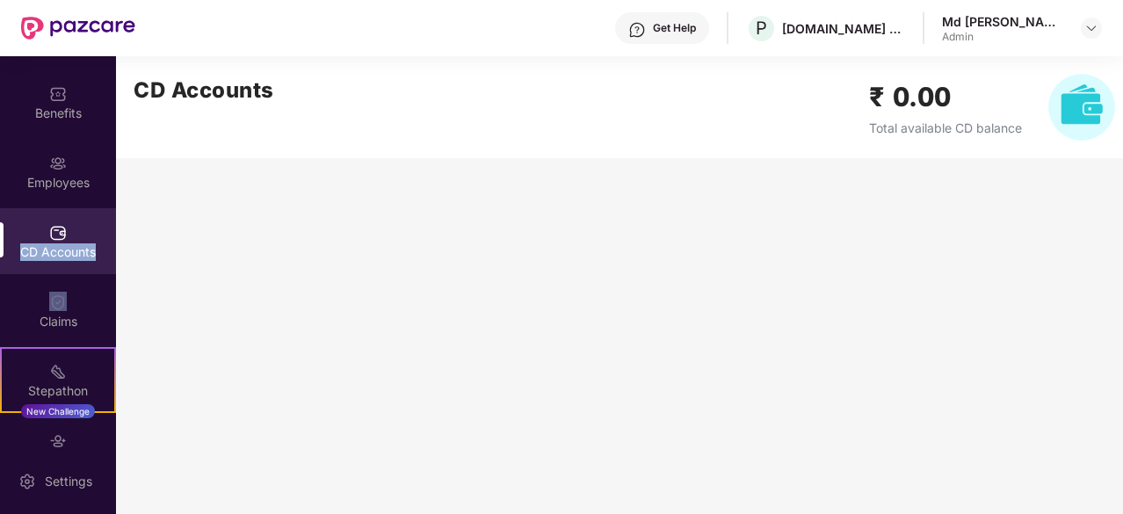
click at [47, 244] on div "CD Accounts" at bounding box center [58, 252] width 116 height 18
click at [64, 229] on div "CD Accounts" at bounding box center [58, 241] width 116 height 66
click at [1073, 115] on img at bounding box center [1081, 107] width 67 height 67
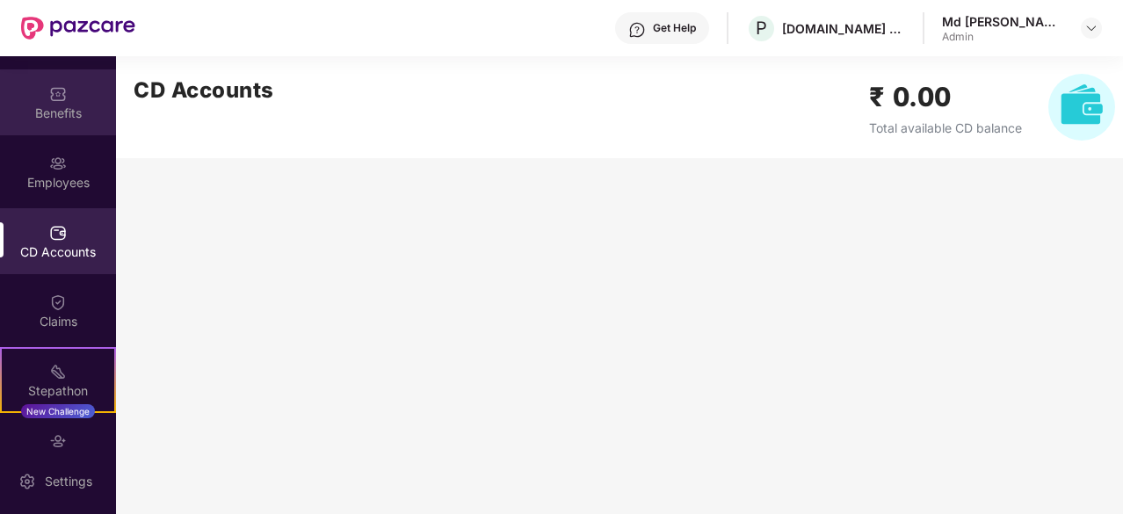
click at [51, 82] on div "Benefits" at bounding box center [58, 102] width 116 height 66
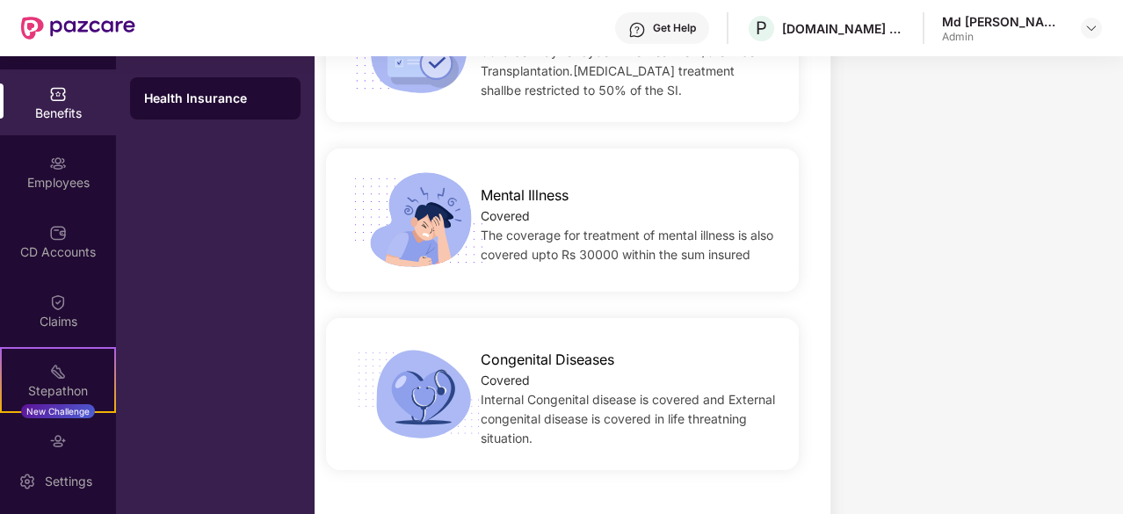
scroll to position [2953, 0]
click at [62, 115] on div "Benefits" at bounding box center [58, 114] width 116 height 18
click at [69, 112] on div "Benefits" at bounding box center [58, 114] width 116 height 18
click at [46, 115] on div "Benefits" at bounding box center [58, 114] width 116 height 18
